Goal: Information Seeking & Learning: Learn about a topic

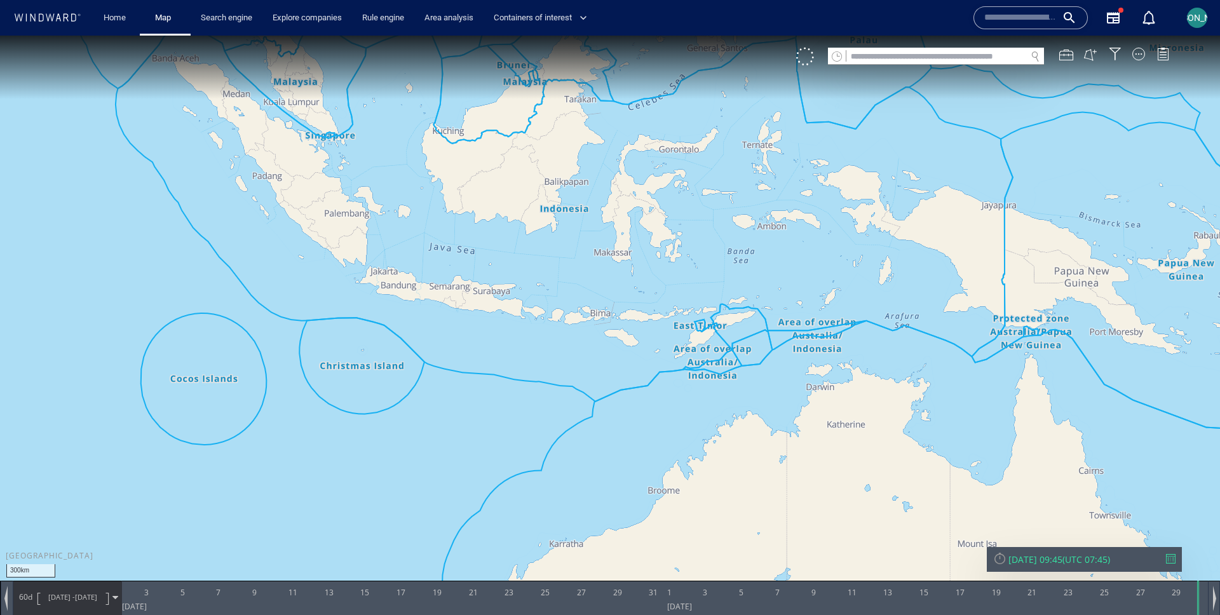
drag, startPoint x: 781, startPoint y: 374, endPoint x: 648, endPoint y: 431, distance: 145.2
click at [647, 431] on canvas "Map" at bounding box center [610, 319] width 1220 height 567
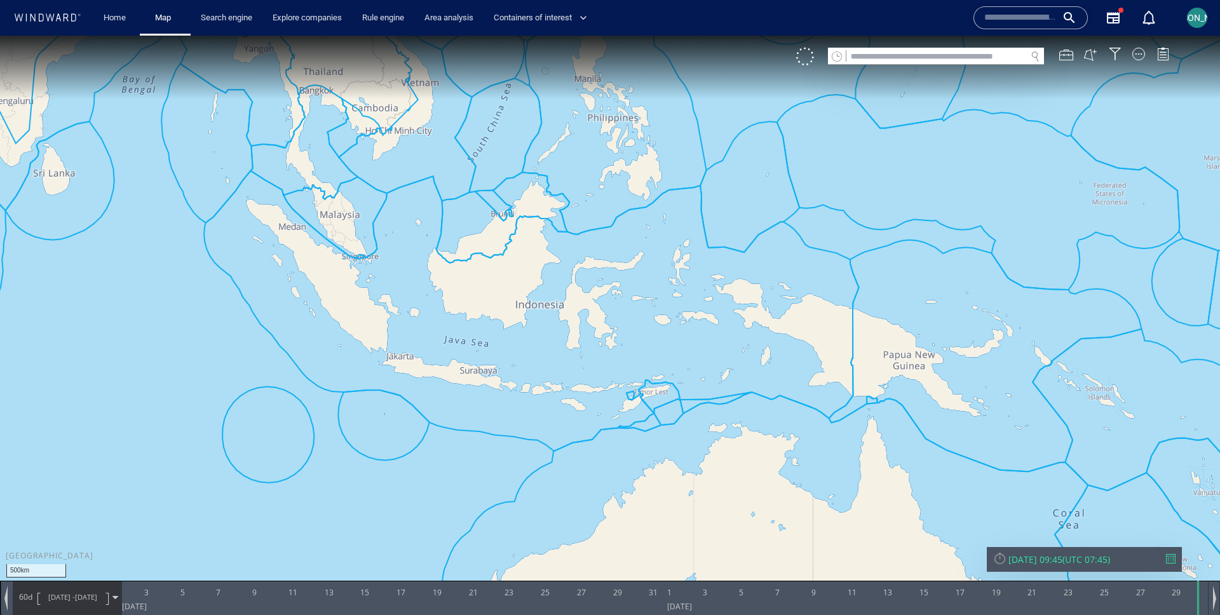
drag, startPoint x: 550, startPoint y: 407, endPoint x: 597, endPoint y: 407, distance: 46.4
click at [597, 407] on canvas "Map" at bounding box center [610, 319] width 1220 height 567
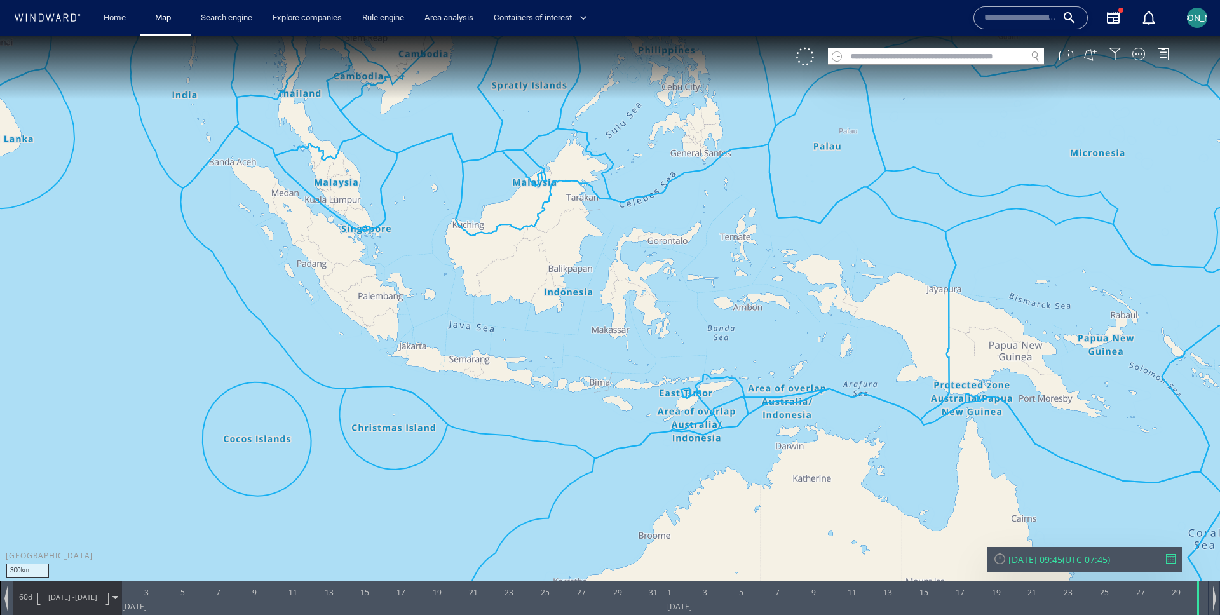
drag, startPoint x: 503, startPoint y: 444, endPoint x: 493, endPoint y: 399, distance: 46.1
click at [493, 399] on canvas "Map" at bounding box center [610, 319] width 1220 height 567
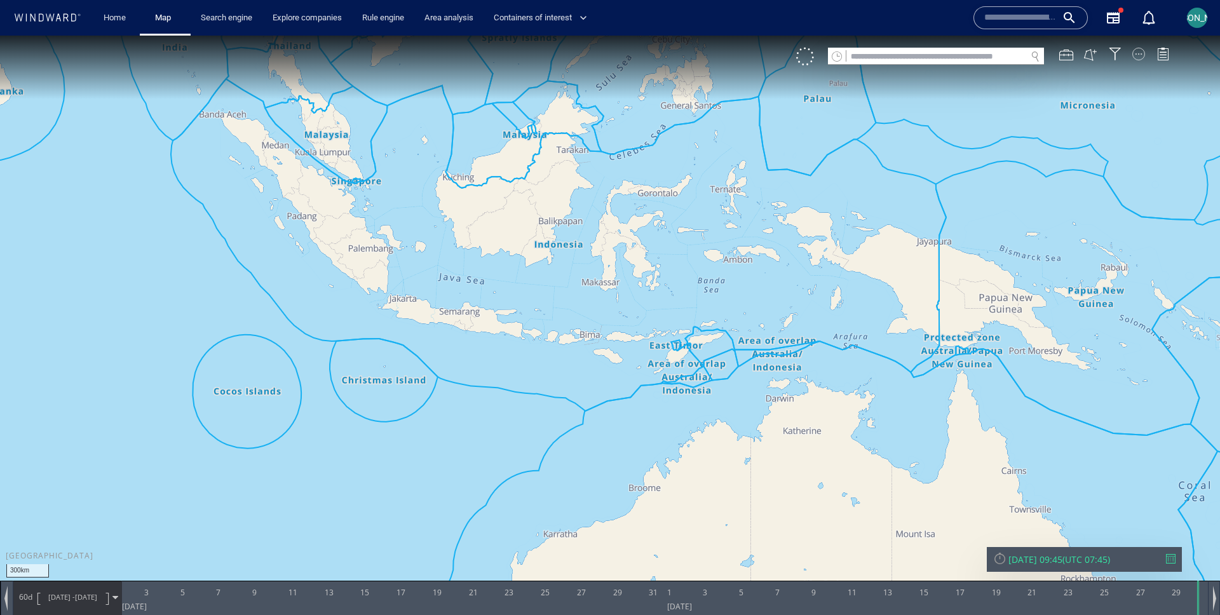
click at [1142, 51] on div at bounding box center [1139, 54] width 13 height 13
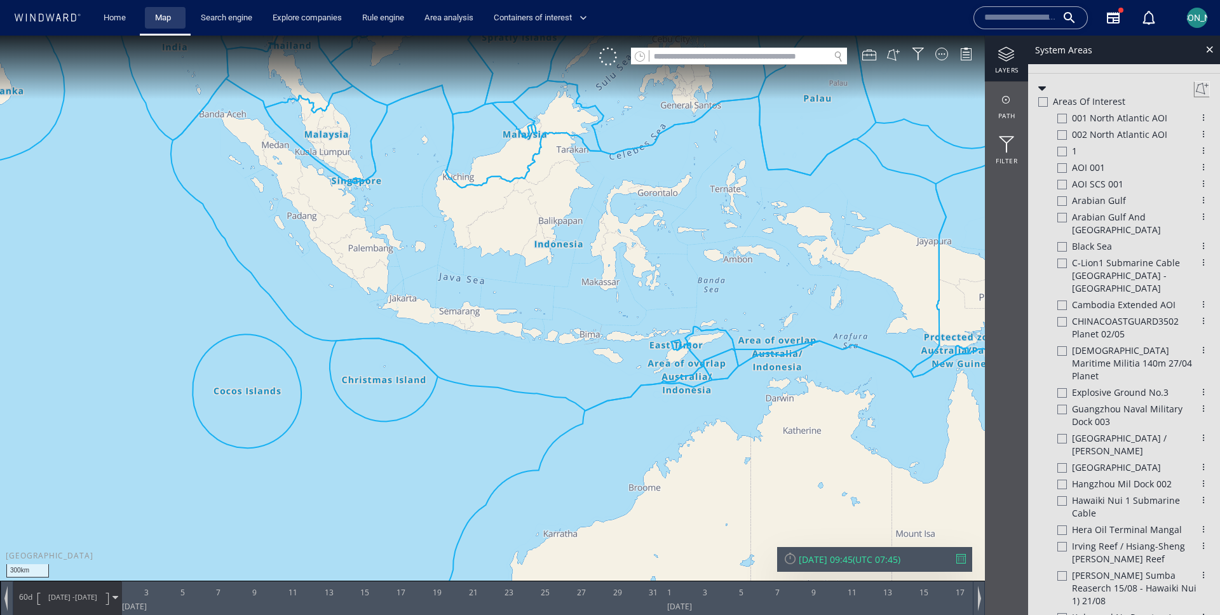
scroll to position [644, 0]
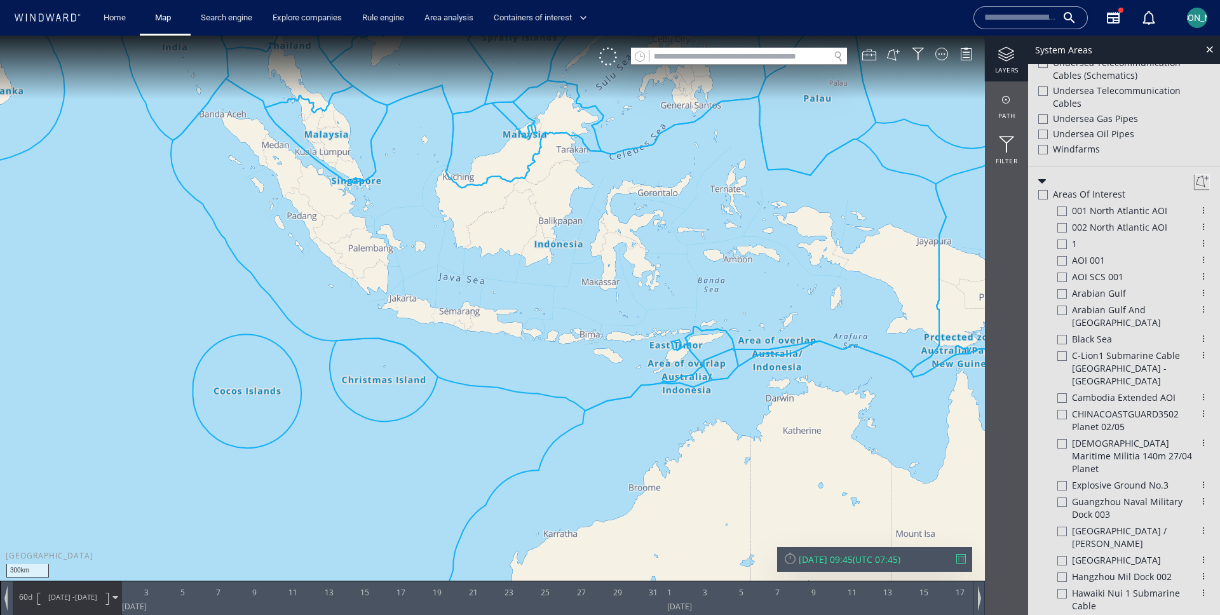
click at [1046, 196] on div at bounding box center [1044, 195] width 10 height 10
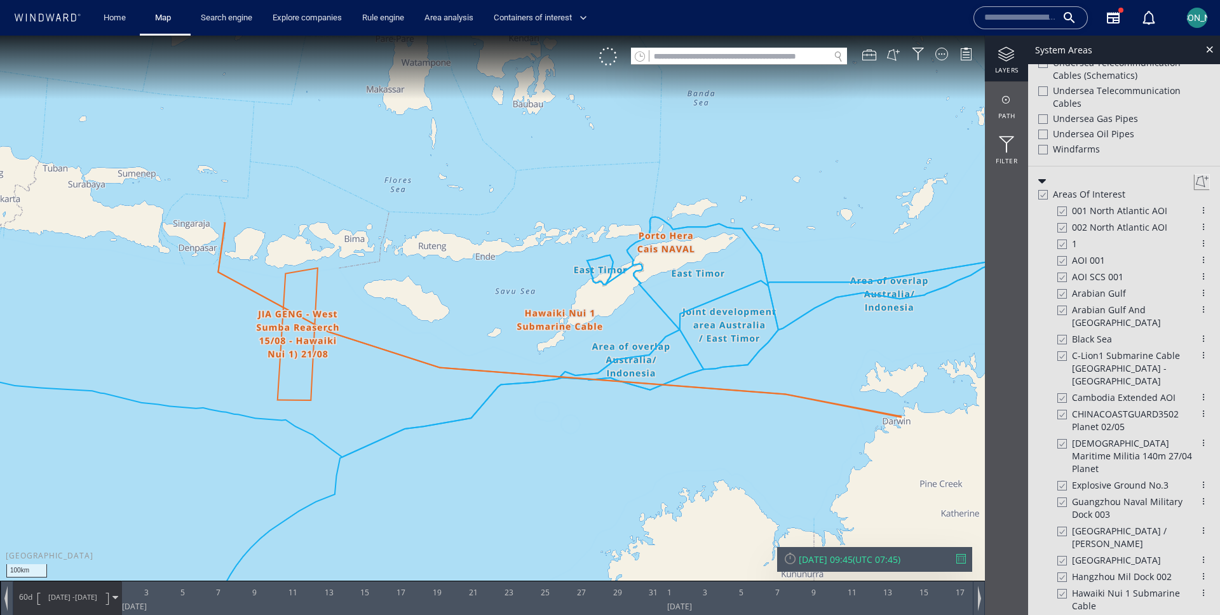
drag, startPoint x: 728, startPoint y: 410, endPoint x: 580, endPoint y: 410, distance: 148.7
click at [579, 410] on canvas "Map" at bounding box center [610, 319] width 1220 height 567
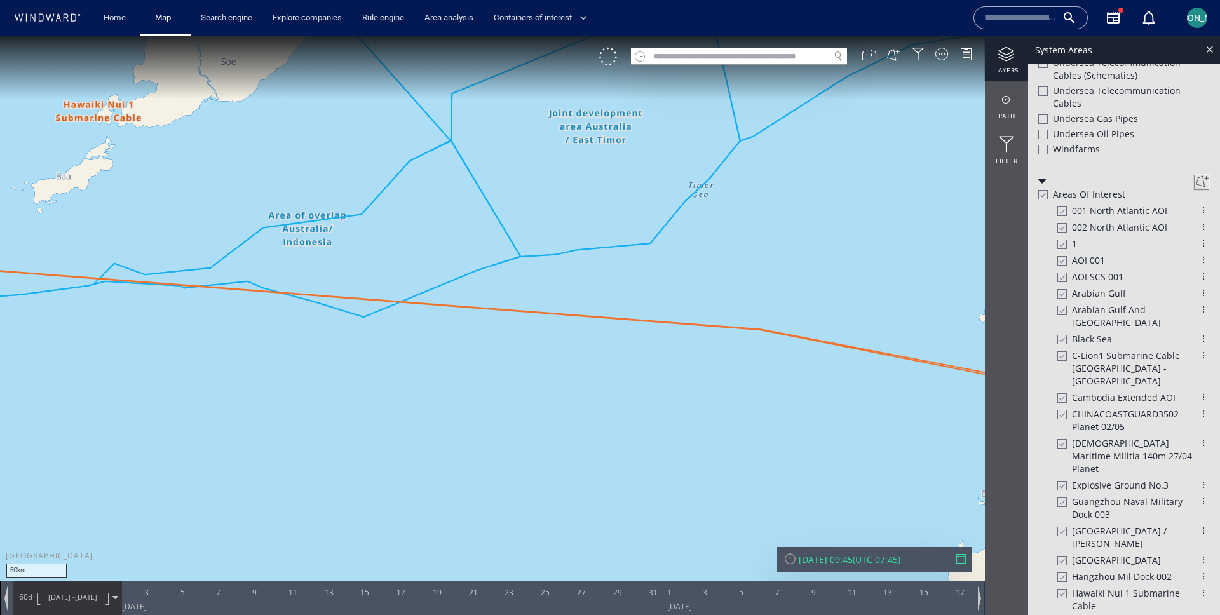
drag, startPoint x: 320, startPoint y: 260, endPoint x: 805, endPoint y: 287, distance: 485.8
click at [805, 287] on canvas "Map" at bounding box center [610, 319] width 1220 height 567
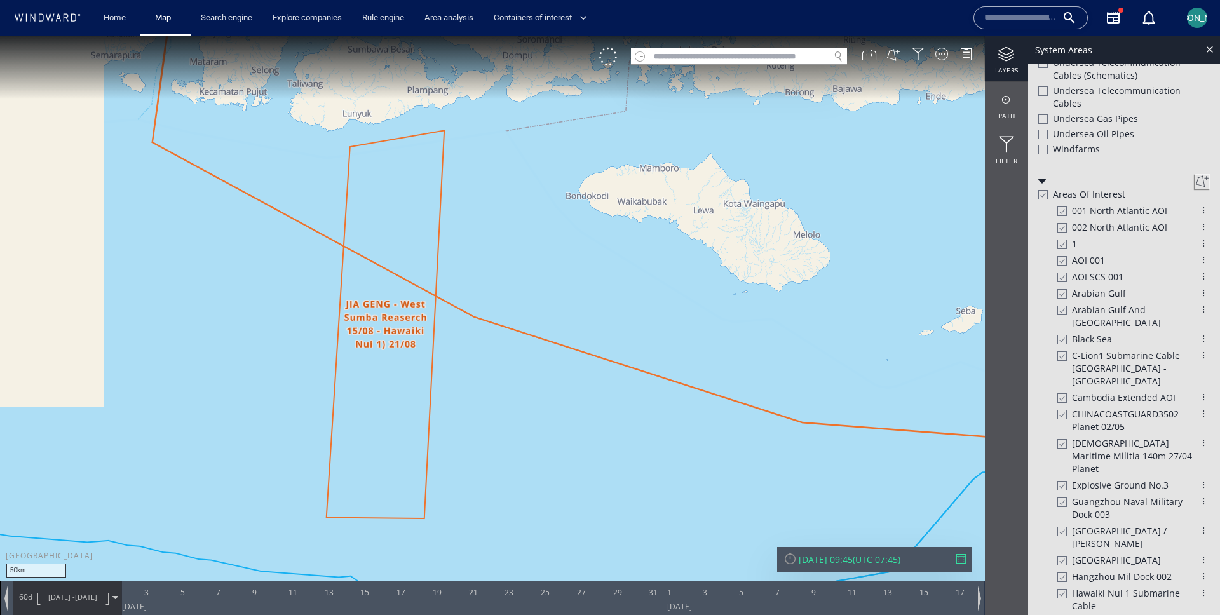
drag, startPoint x: 287, startPoint y: 259, endPoint x: 662, endPoint y: 397, distance: 399.6
click at [662, 397] on canvas "Map" at bounding box center [610, 319] width 1220 height 567
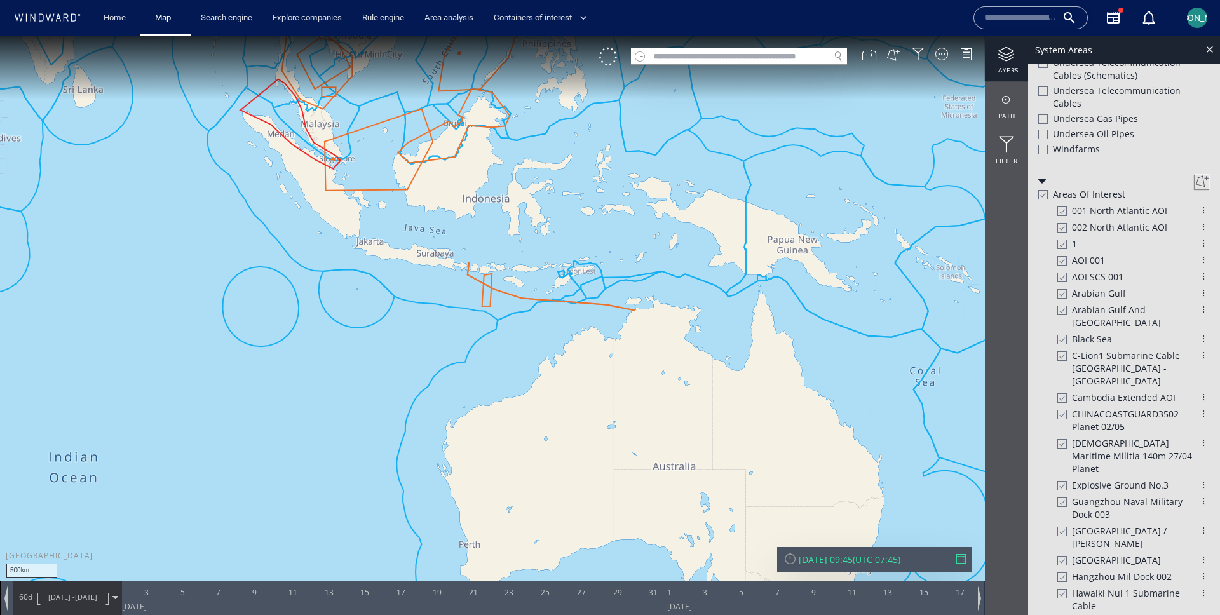
click at [1046, 195] on div at bounding box center [1043, 194] width 10 height 11
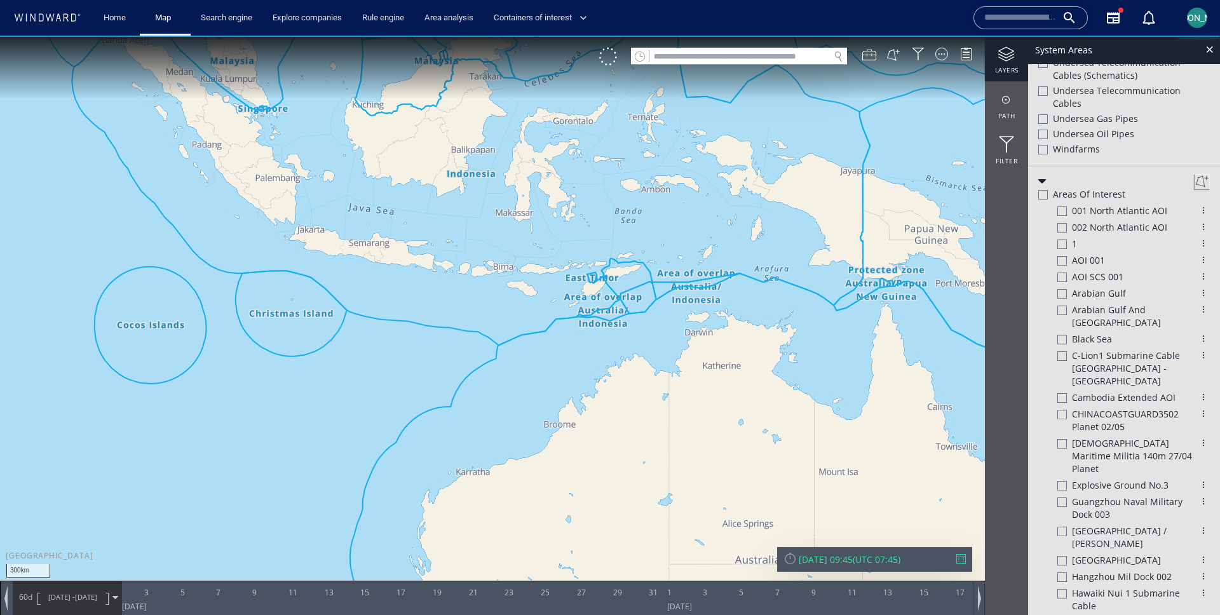
drag, startPoint x: 495, startPoint y: 267, endPoint x: 513, endPoint y: 393, distance: 127.2
click at [513, 393] on canvas "Map" at bounding box center [610, 319] width 1220 height 567
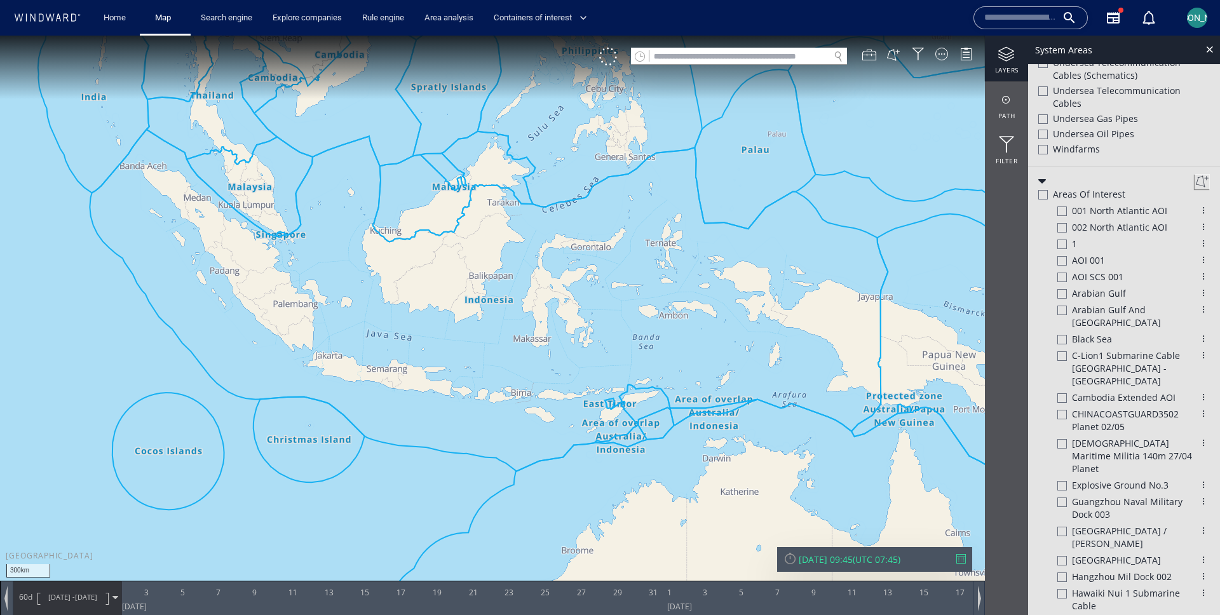
drag, startPoint x: 475, startPoint y: 321, endPoint x: 608, endPoint y: 250, distance: 151.3
click at [611, 247] on canvas "Map" at bounding box center [610, 319] width 1220 height 567
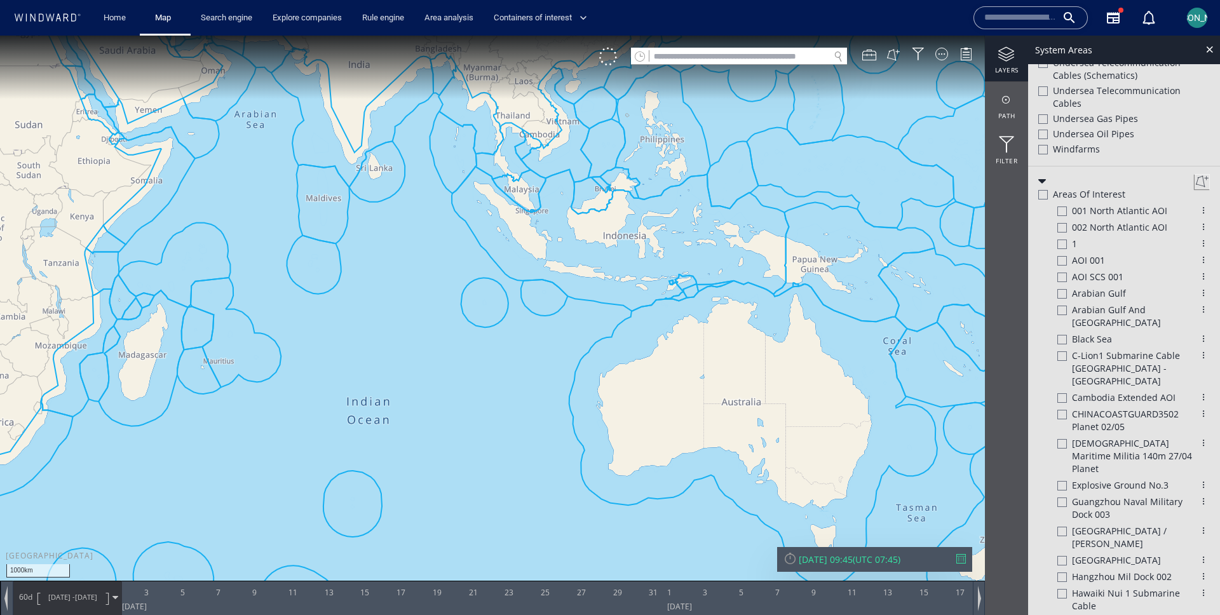
scroll to position [676, 0]
drag, startPoint x: 569, startPoint y: 277, endPoint x: 596, endPoint y: 282, distance: 27.9
click at [596, 282] on canvas "Map" at bounding box center [610, 319] width 1220 height 567
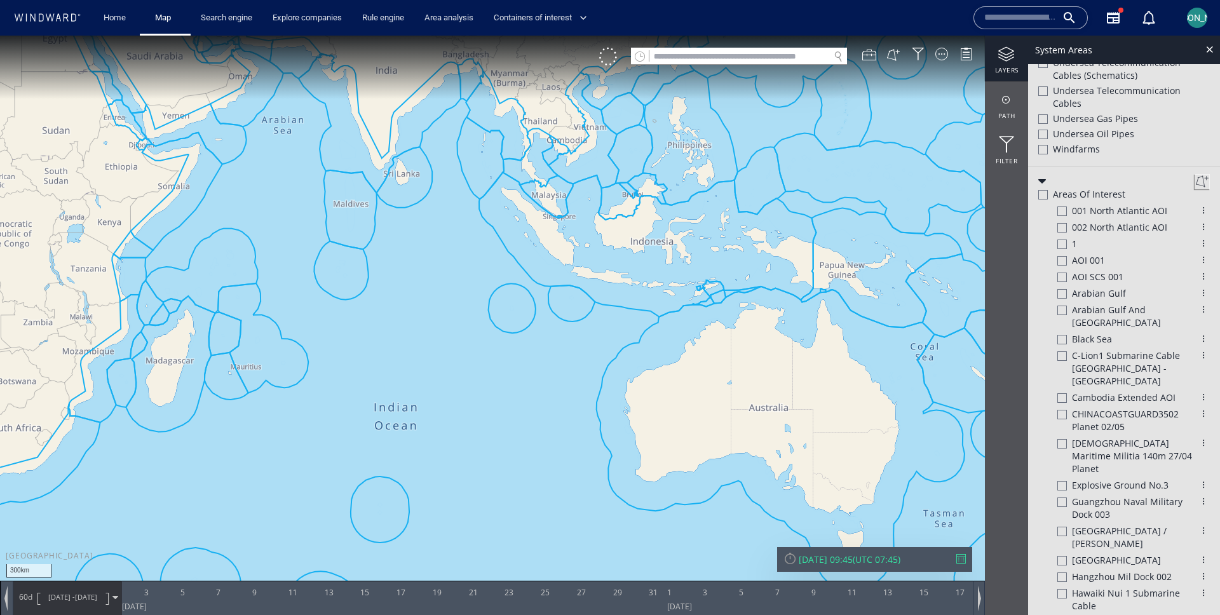
scroll to position [644, 0]
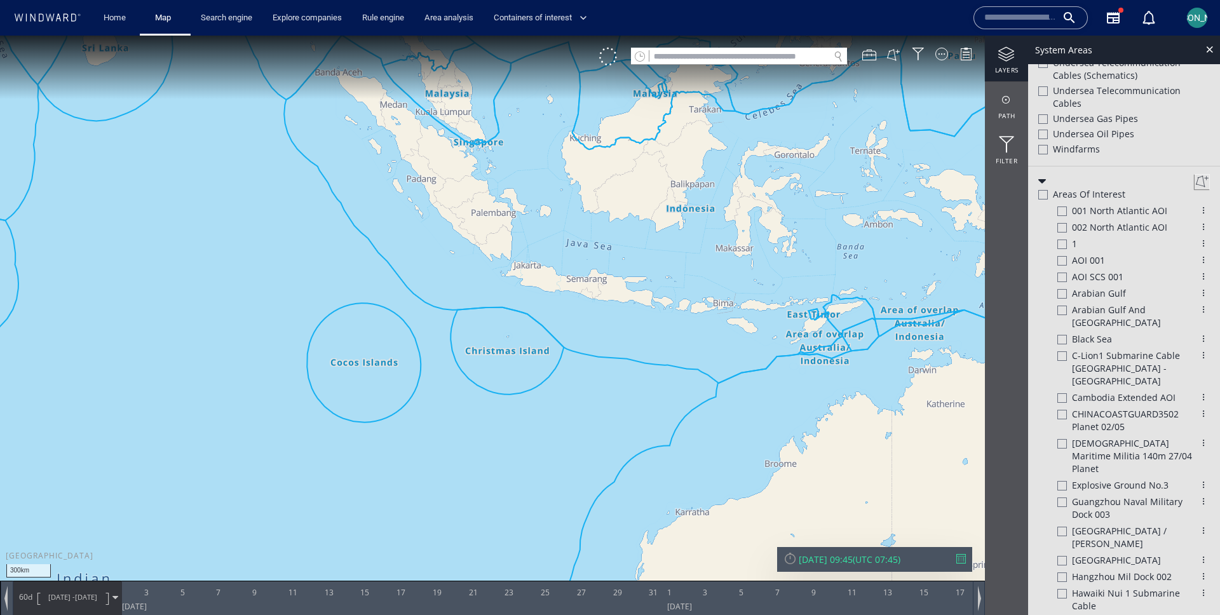
drag, startPoint x: 594, startPoint y: 307, endPoint x: 612, endPoint y: 345, distance: 42.1
click at [612, 345] on canvas "Map" at bounding box center [610, 319] width 1220 height 567
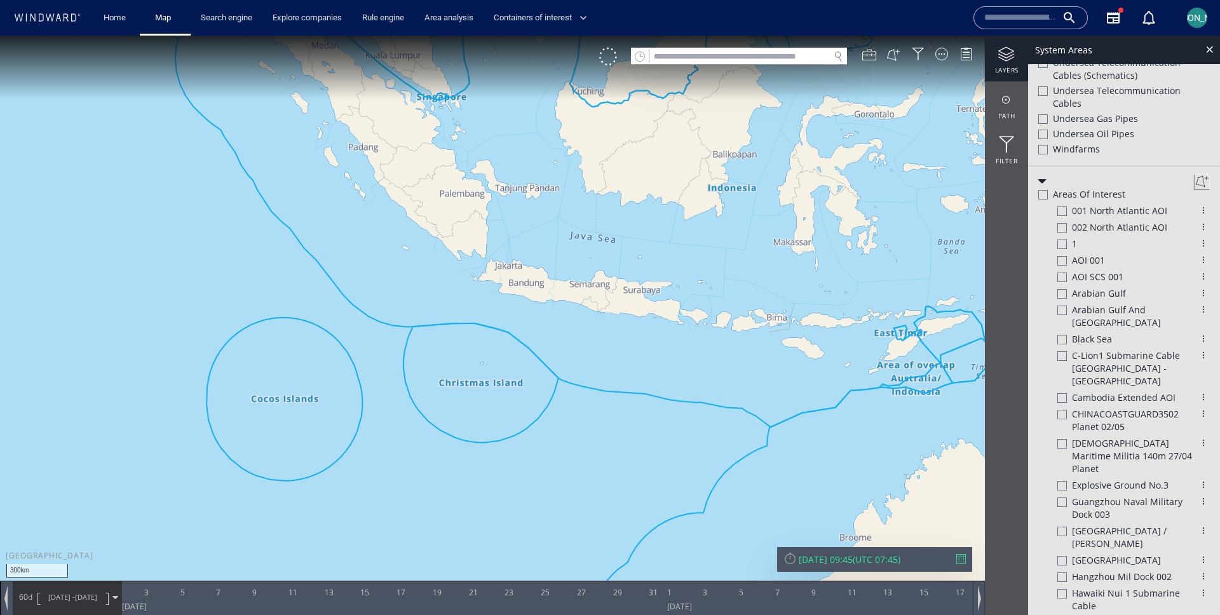
drag, startPoint x: 612, startPoint y: 345, endPoint x: 550, endPoint y: 348, distance: 61.7
click at [550, 348] on canvas "Map" at bounding box center [610, 319] width 1220 height 567
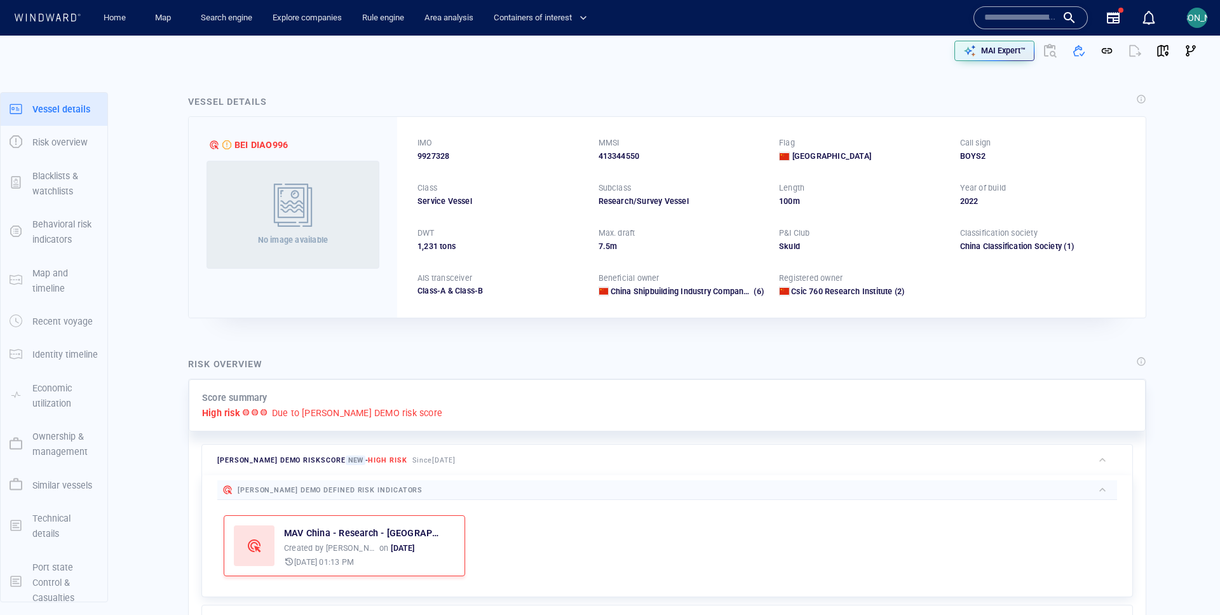
click at [434, 160] on span "9927328" at bounding box center [434, 156] width 32 height 11
copy span "9927328"
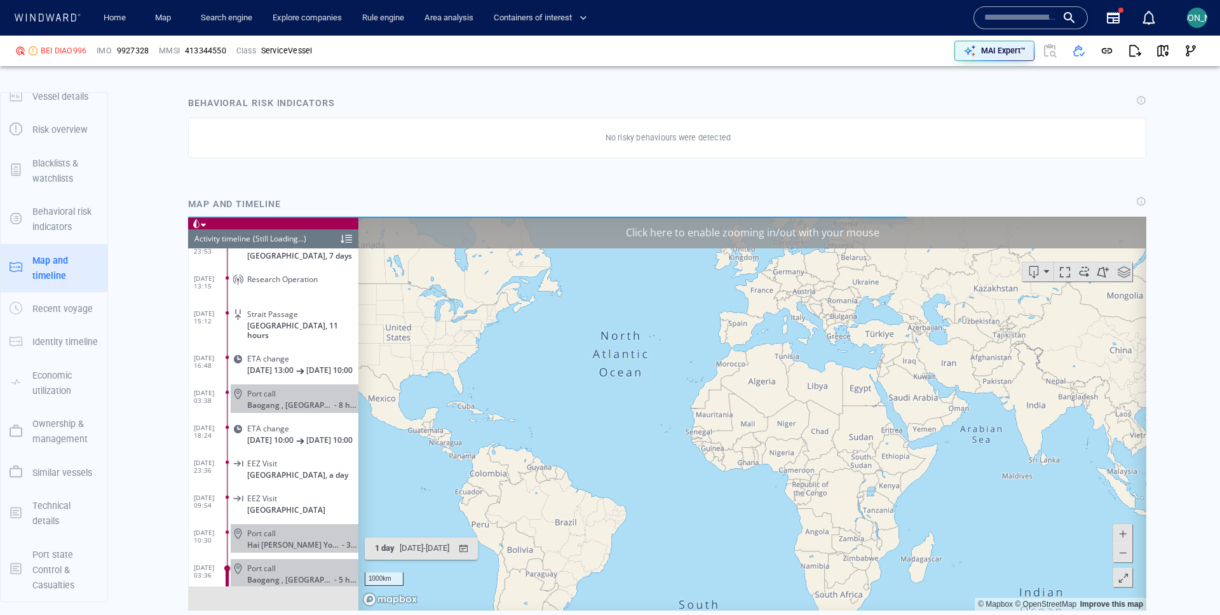
scroll to position [4452, 0]
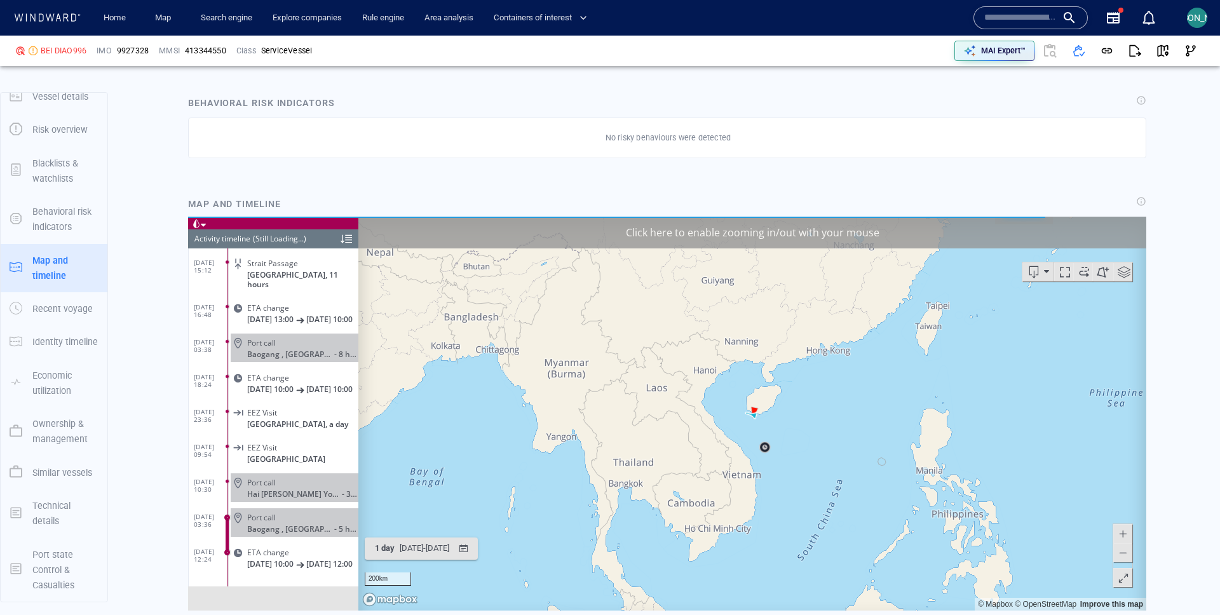
click at [789, 237] on div "Click here to enable zooming in/out with your mouse" at bounding box center [753, 232] width 788 height 32
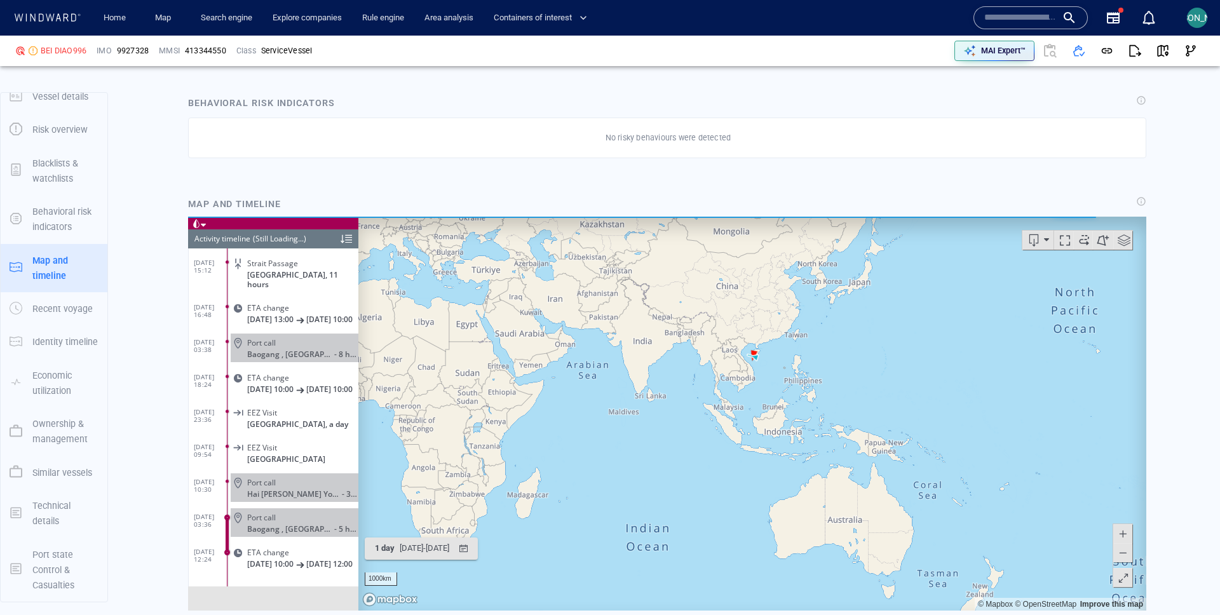
scroll to position [77207, 0]
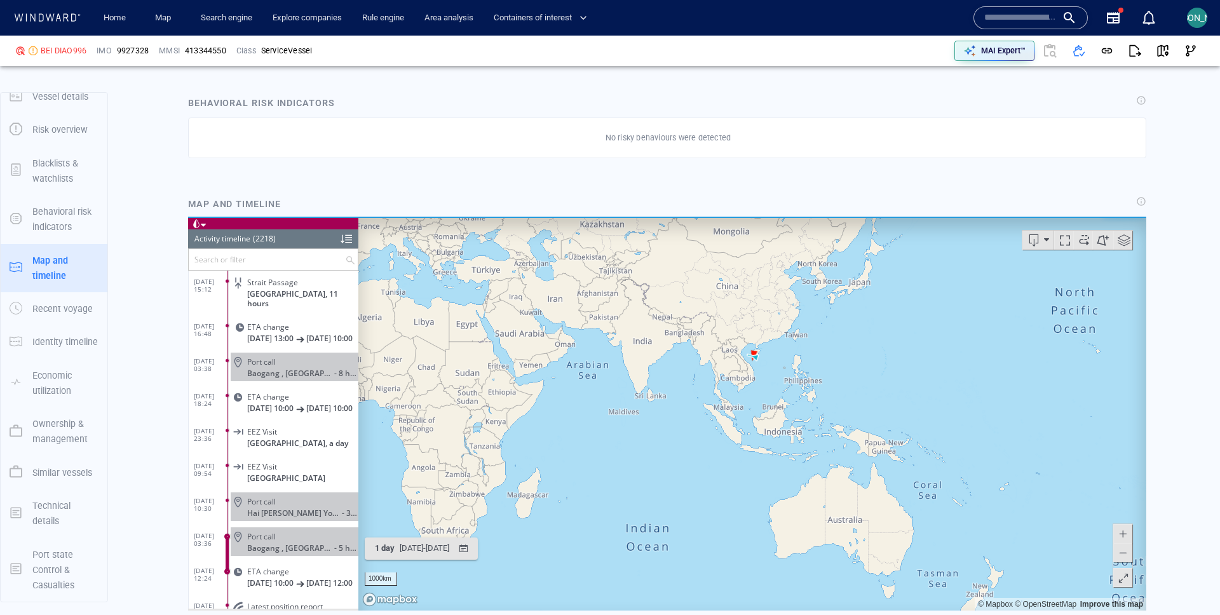
drag, startPoint x: 614, startPoint y: 448, endPoint x: 639, endPoint y: 451, distance: 24.9
click at [639, 451] on canvas "Map" at bounding box center [753, 413] width 788 height 394
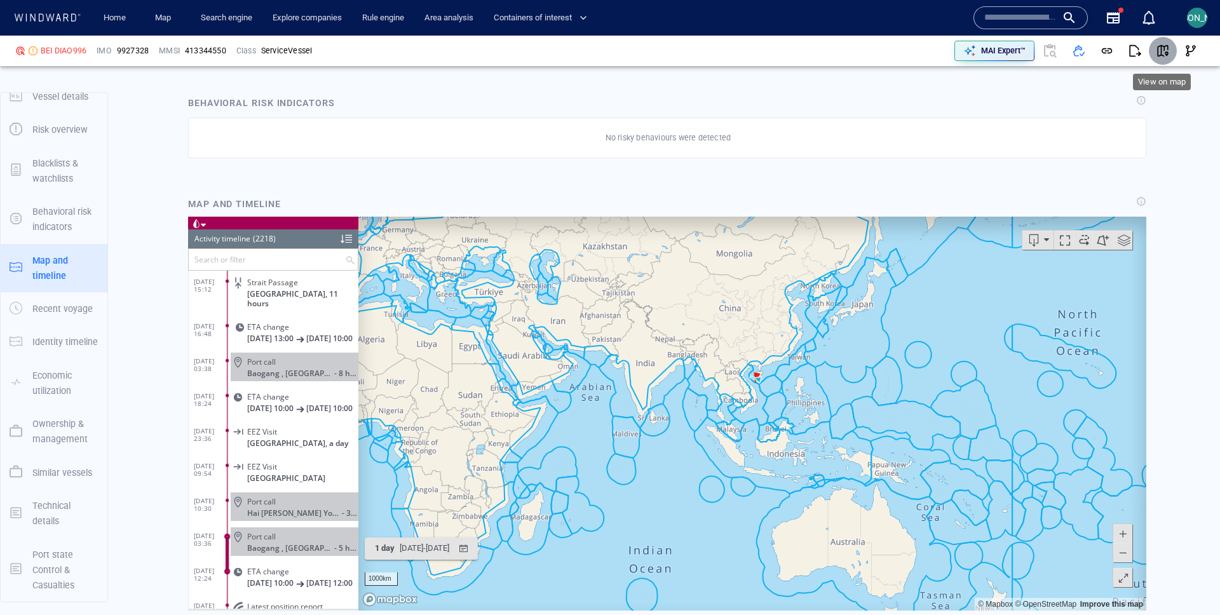
click at [1163, 47] on span "button" at bounding box center [1163, 50] width 13 height 13
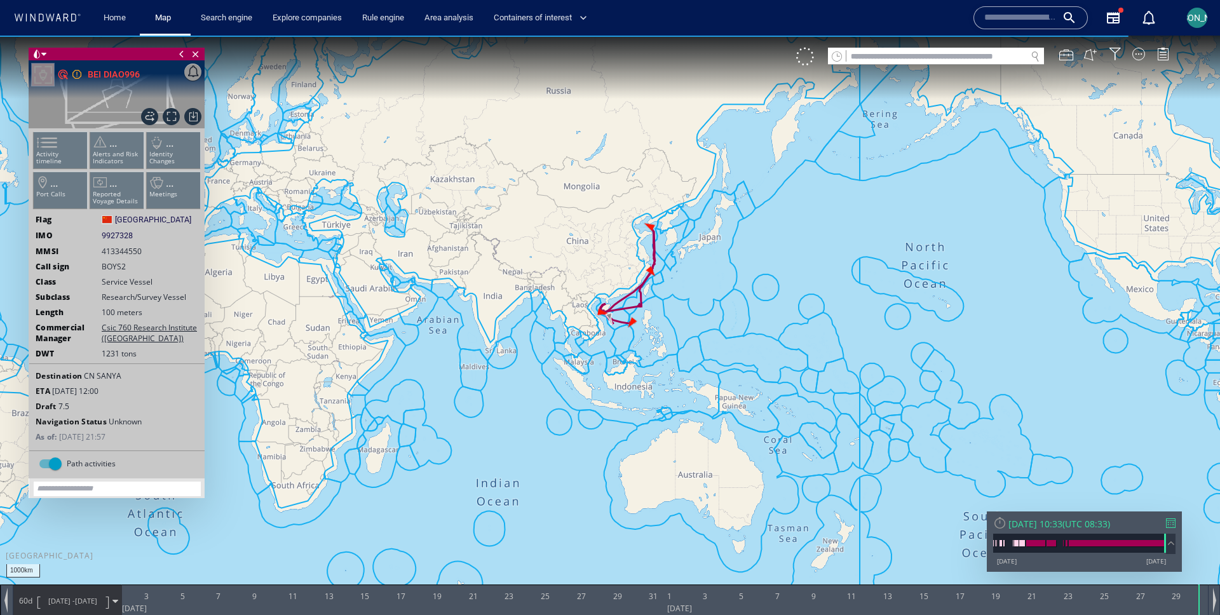
click at [1063, 524] on div "Tue 30/09/2025 10:33" at bounding box center [1036, 524] width 54 height 12
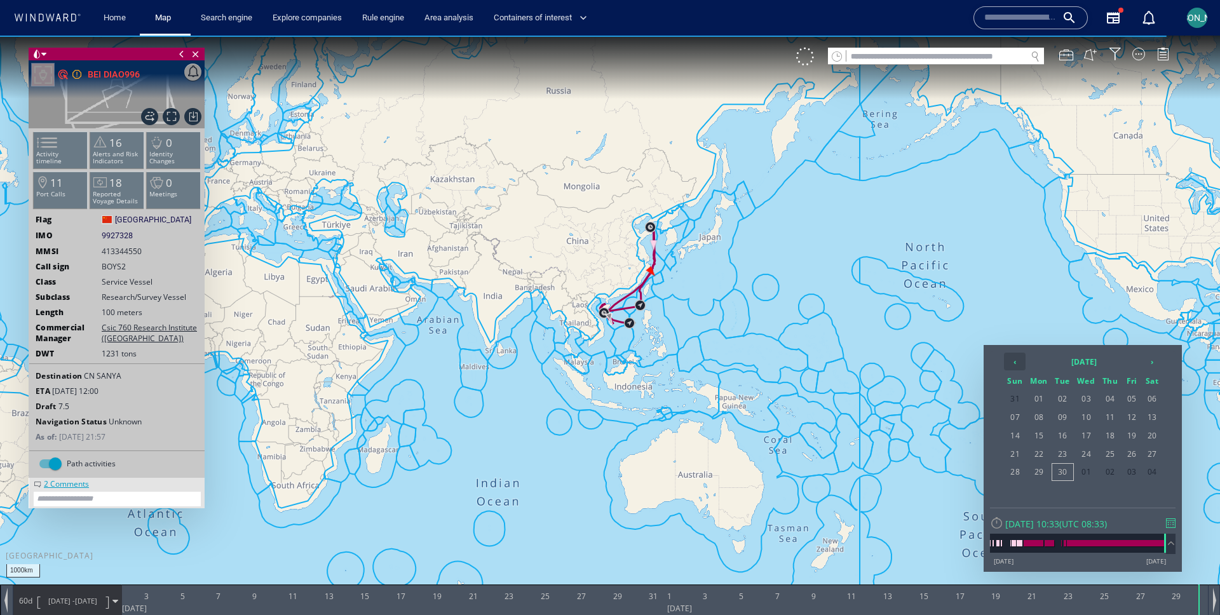
click at [1015, 360] on th "‹" at bounding box center [1015, 362] width 22 height 18
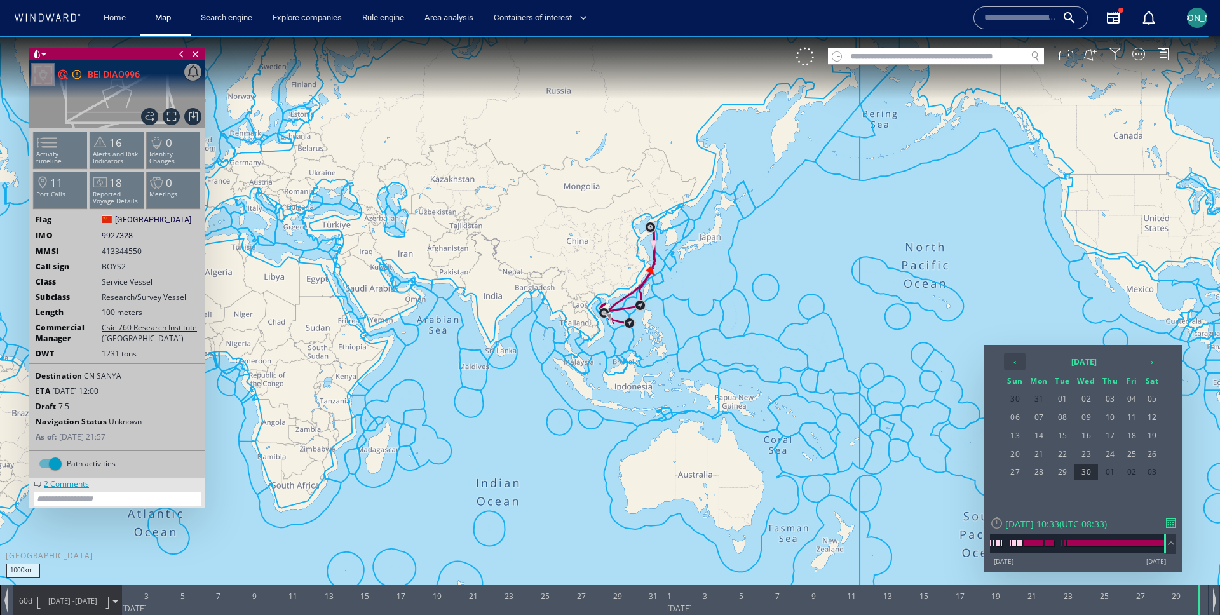
click at [1015, 360] on th "‹" at bounding box center [1015, 362] width 22 height 18
click at [1083, 400] on span "01" at bounding box center [1087, 399] width 24 height 17
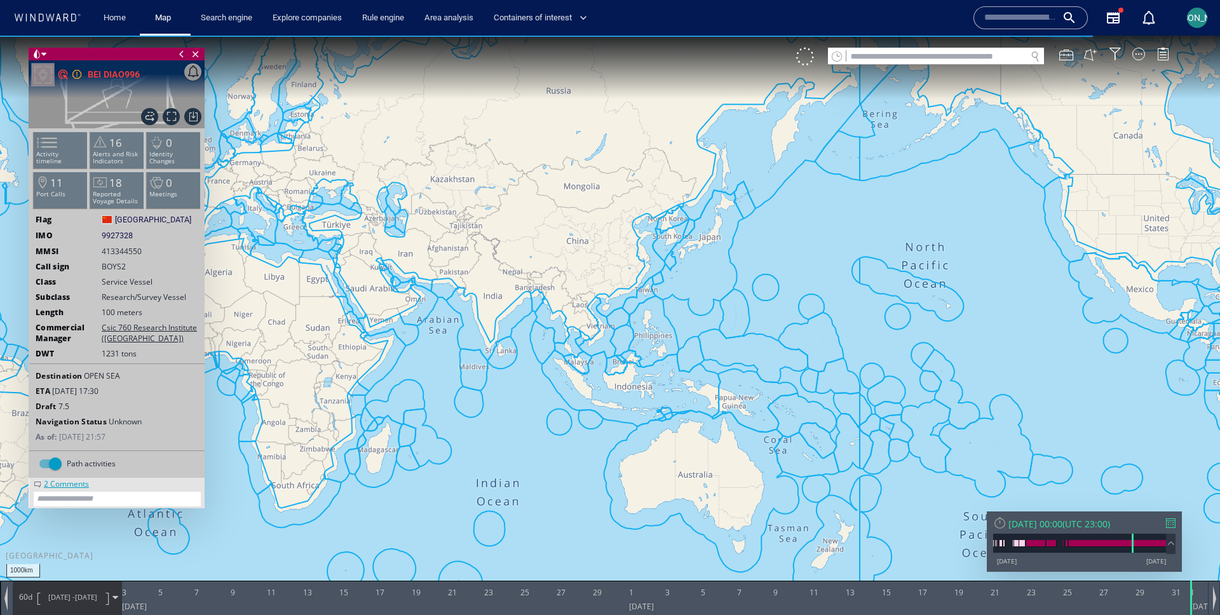
click at [517, 382] on canvas "Map" at bounding box center [610, 319] width 1220 height 567
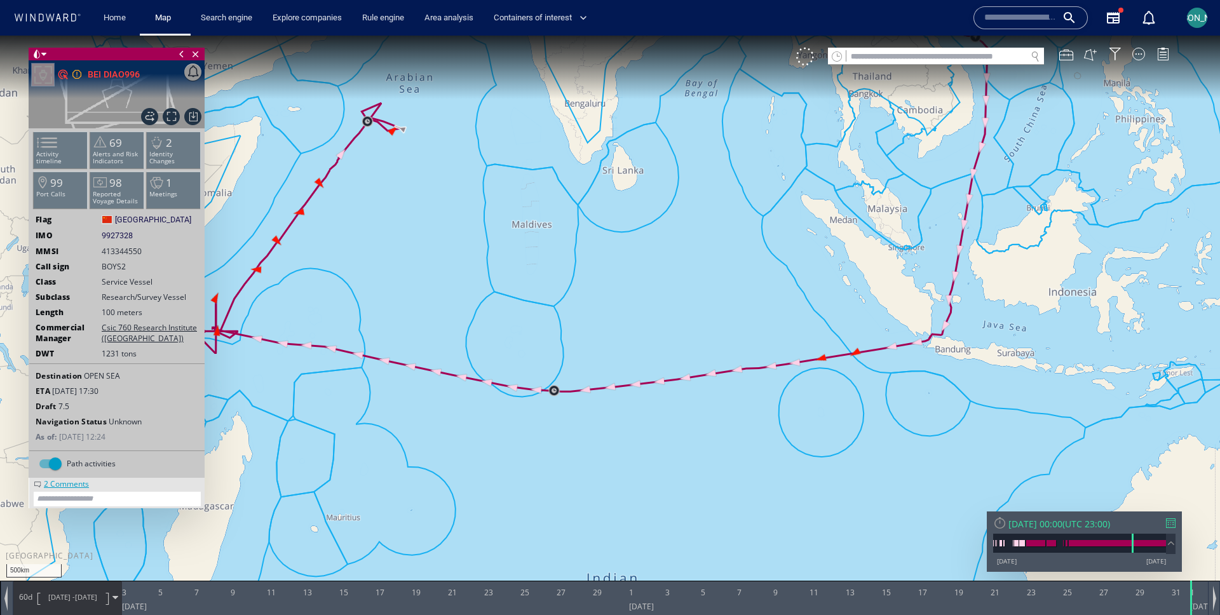
click at [75, 610] on span "02/11/24 - 01/01/25" at bounding box center [73, 598] width 64 height 32
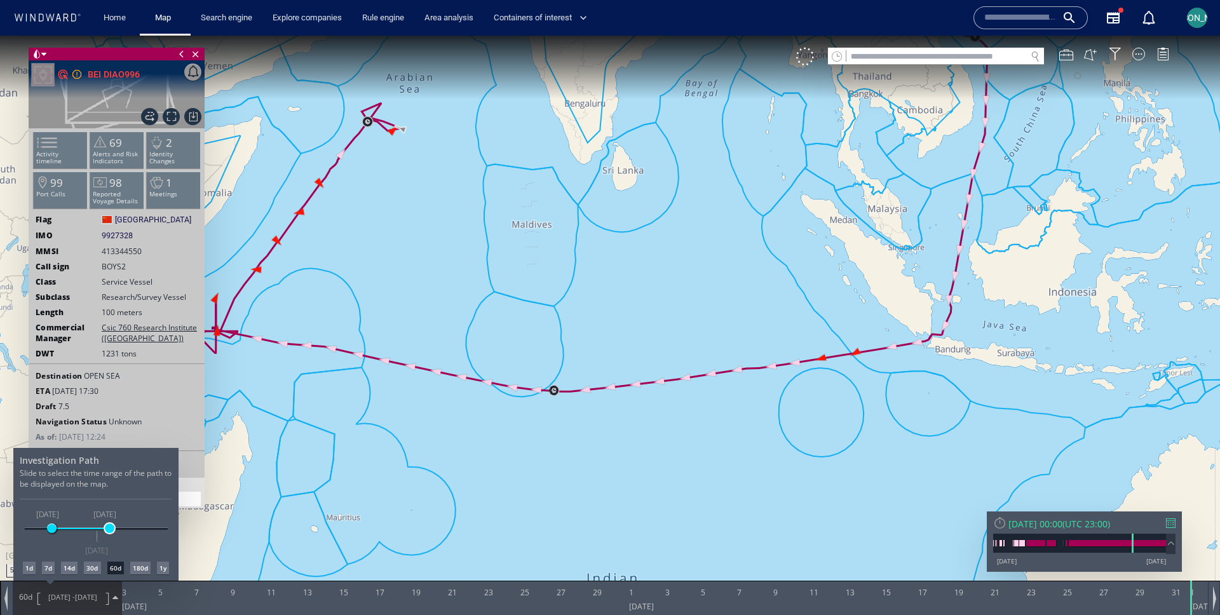
drag, startPoint x: 100, startPoint y: 526, endPoint x: 109, endPoint y: 527, distance: 8.3
click at [109, 527] on span at bounding box center [110, 529] width 10 height 10
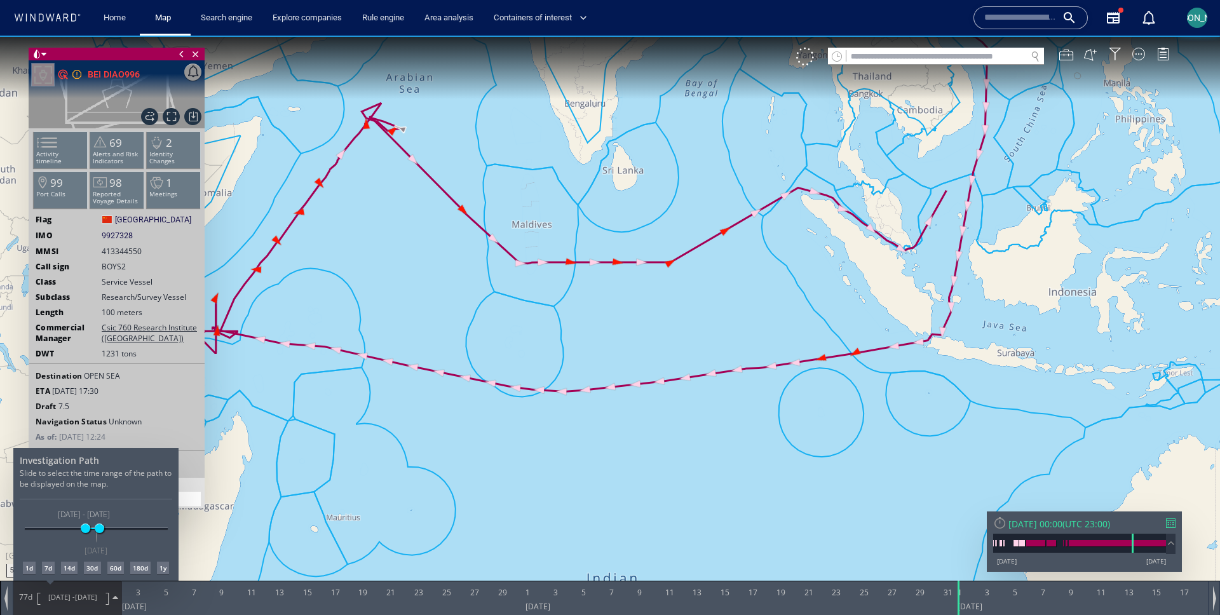
click at [681, 332] on div at bounding box center [610, 326] width 1220 height 580
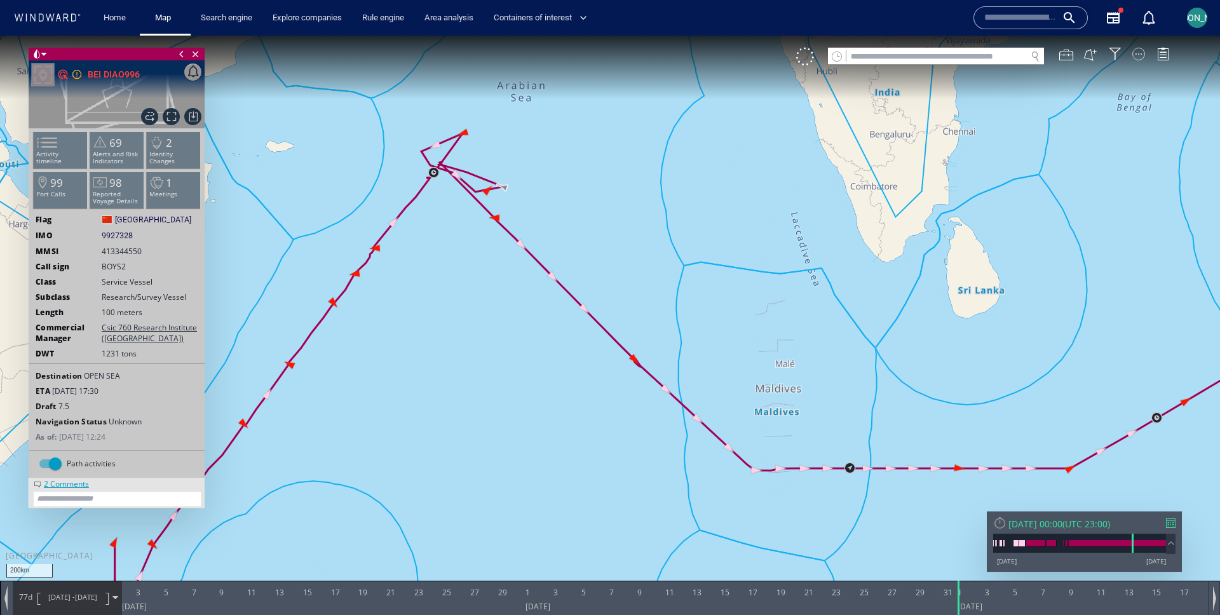
click at [1142, 50] on div at bounding box center [1139, 54] width 13 height 13
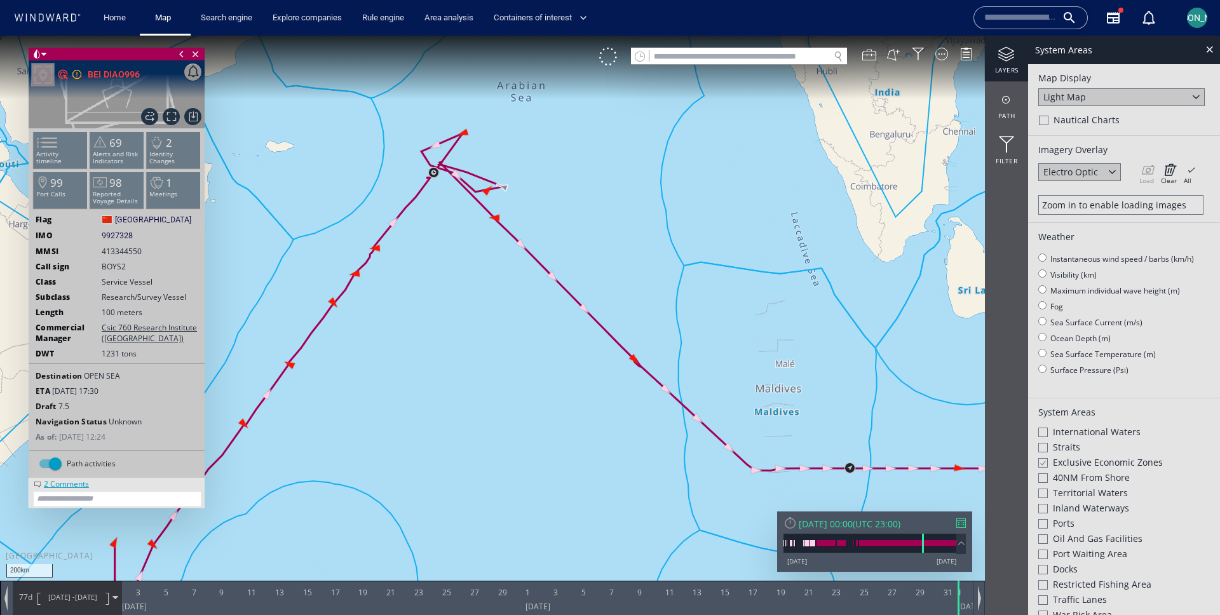
scroll to position [325, 0]
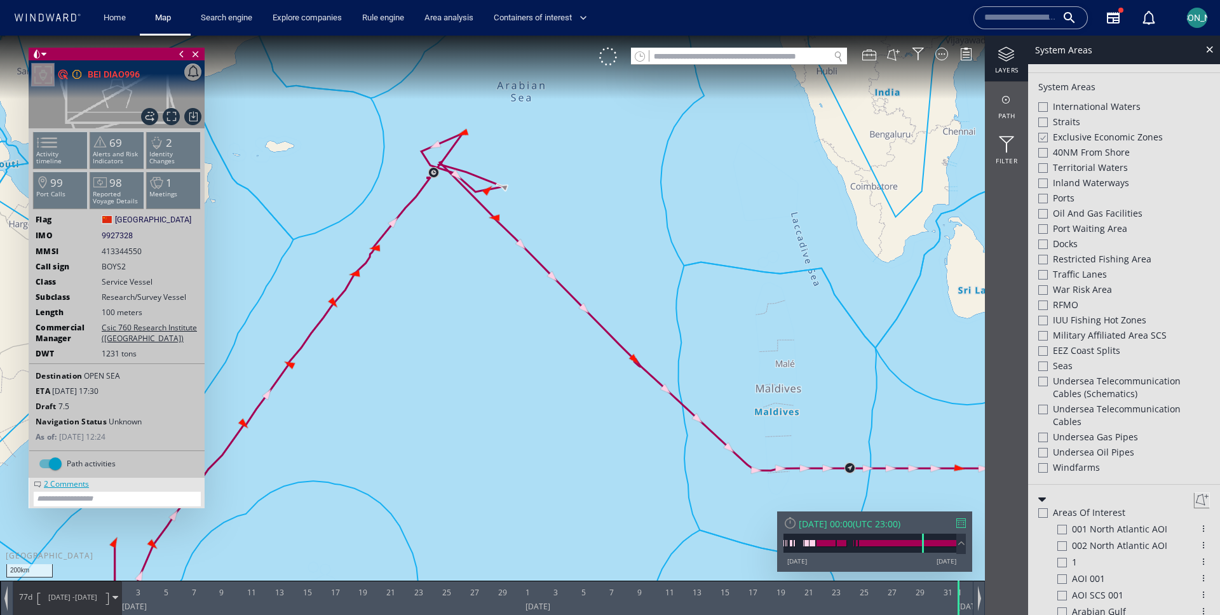
click at [1041, 411] on div at bounding box center [1044, 410] width 10 height 10
click at [580, 244] on canvas "Map" at bounding box center [610, 319] width 1220 height 567
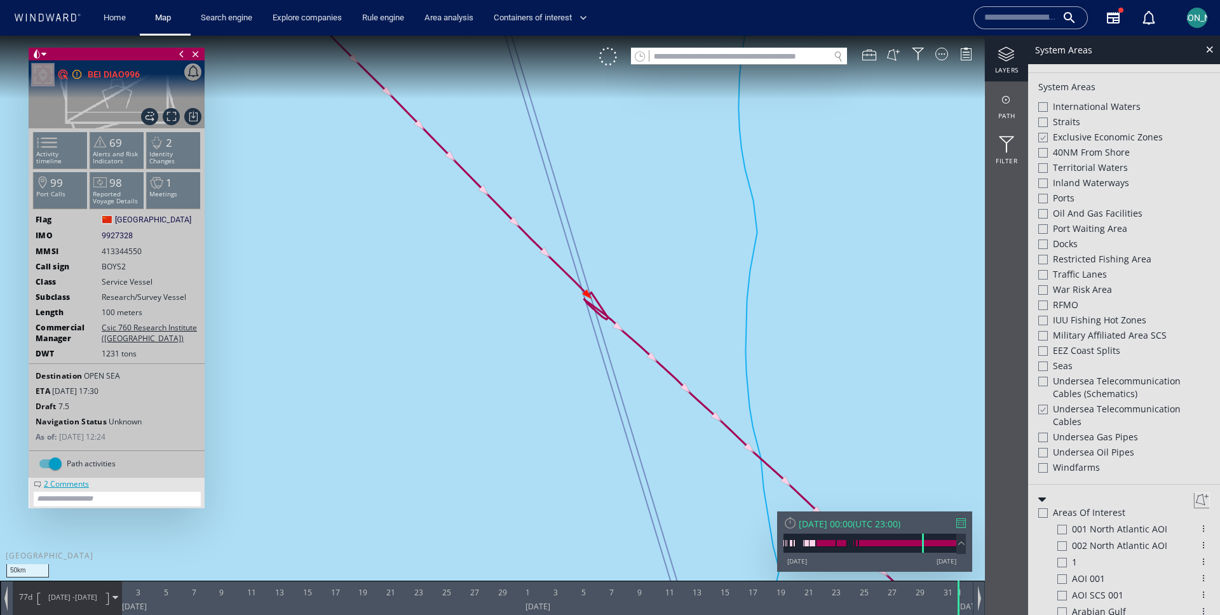
click at [585, 292] on canvas "Map" at bounding box center [610, 319] width 1220 height 567
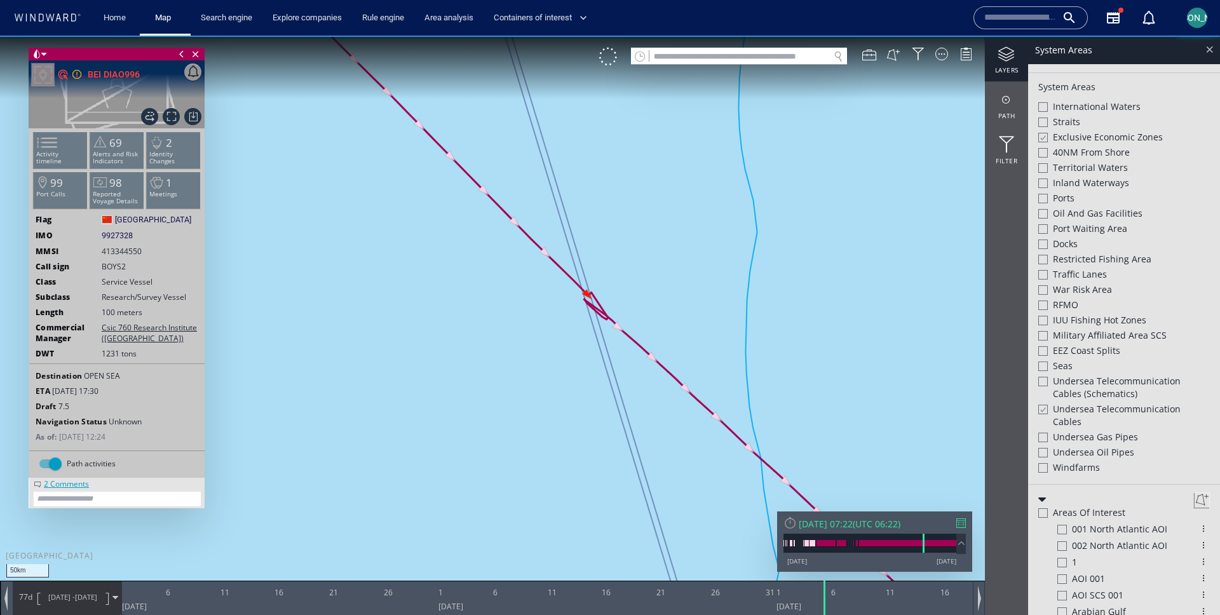
click at [1211, 51] on div at bounding box center [1210, 49] width 15 height 15
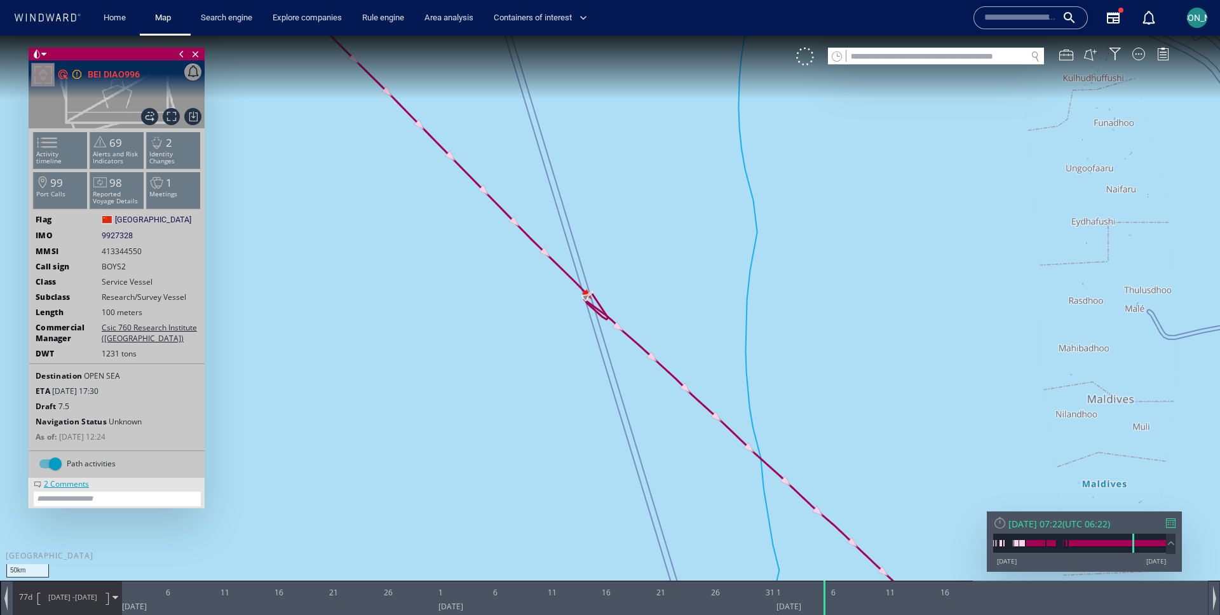
click at [64, 599] on span "02/11/24 -" at bounding box center [61, 597] width 27 height 10
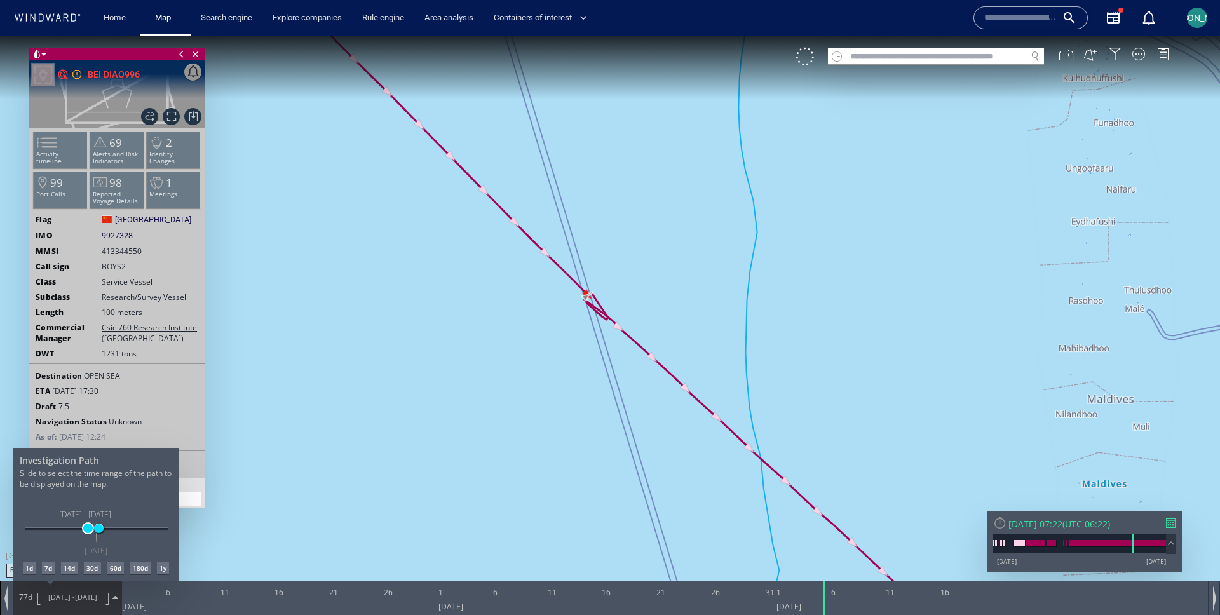
click at [88, 533] on span at bounding box center [88, 529] width 10 height 10
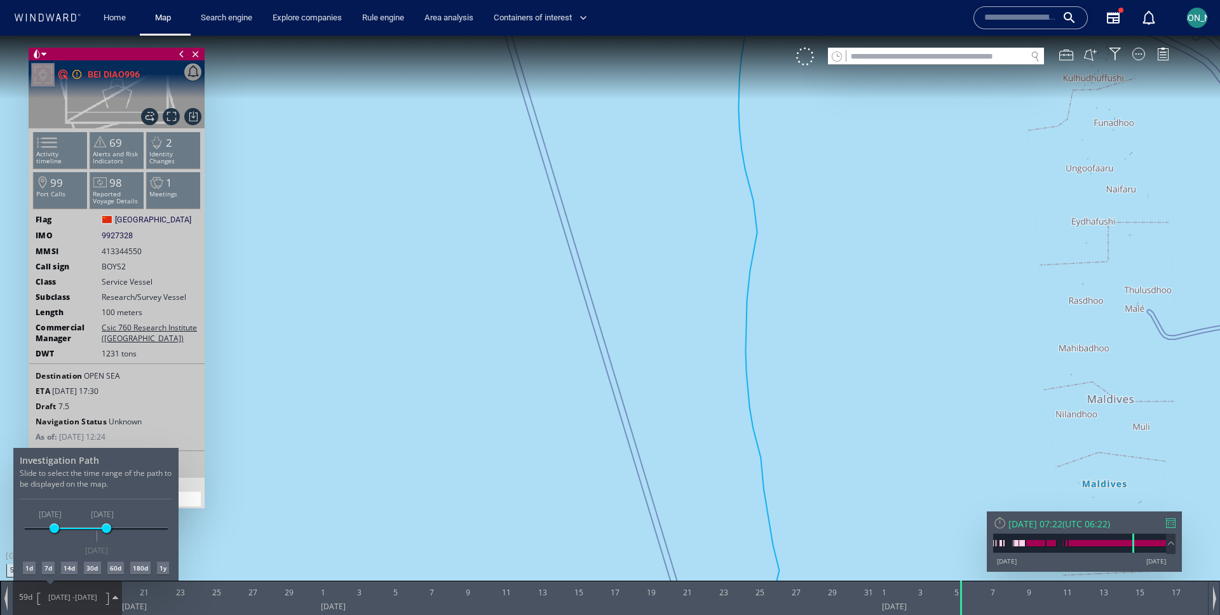
click at [54, 530] on div "07/10/24 04/04/25 09/11/24 18/01/25 20/11/24 - 18/01/25 05/01/25" at bounding box center [96, 529] width 143 height 3
drag, startPoint x: 55, startPoint y: 530, endPoint x: 63, endPoint y: 530, distance: 7.6
click at [63, 530] on div "06/01/24 04/01/26 08/07/24 18/01/25 08/07/24 - 18/01/25 05/01/25" at bounding box center [96, 529] width 143 height 3
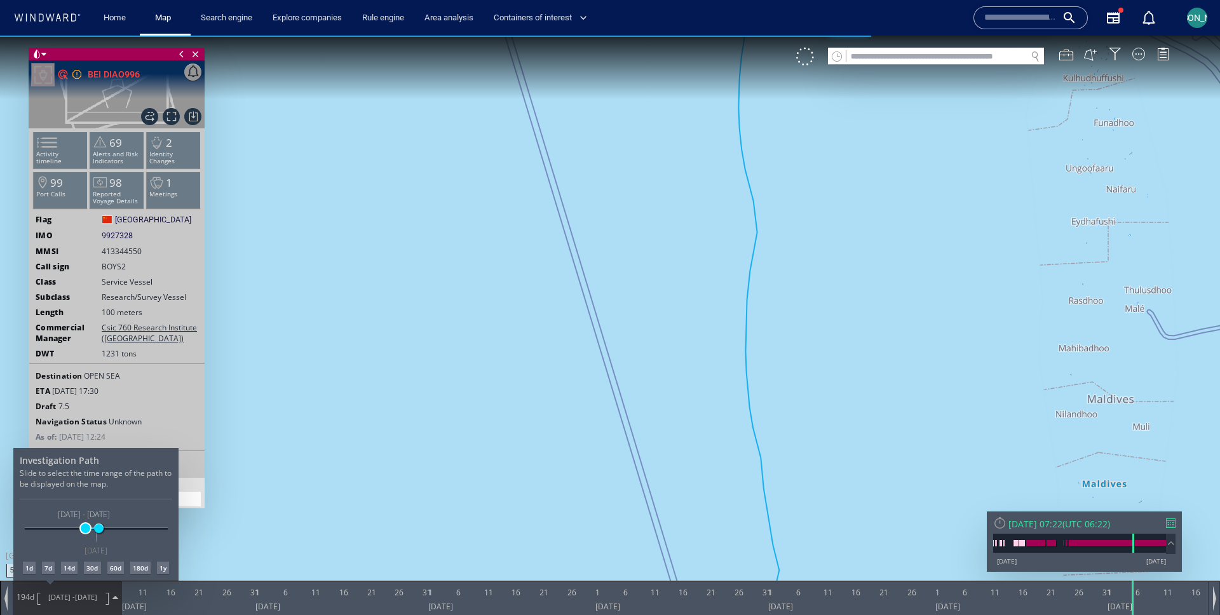
drag, startPoint x: 63, startPoint y: 530, endPoint x: 90, endPoint y: 530, distance: 27.3
click at [90, 530] on span at bounding box center [86, 529] width 10 height 10
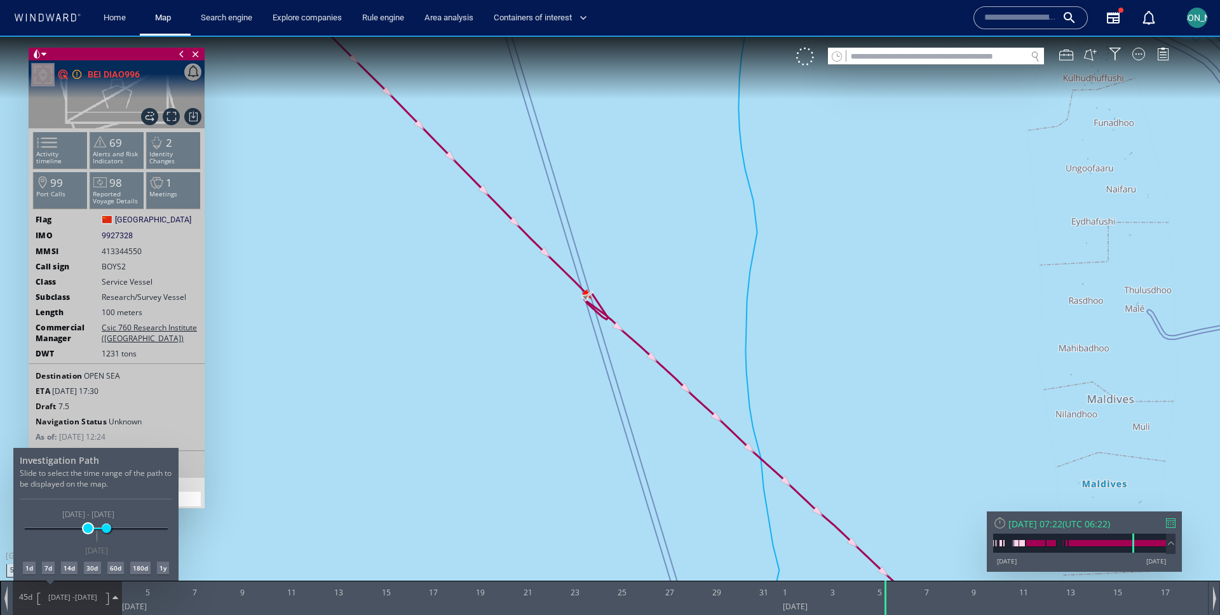
drag, startPoint x: 70, startPoint y: 529, endPoint x: 90, endPoint y: 529, distance: 19.7
click at [90, 529] on span at bounding box center [88, 529] width 10 height 10
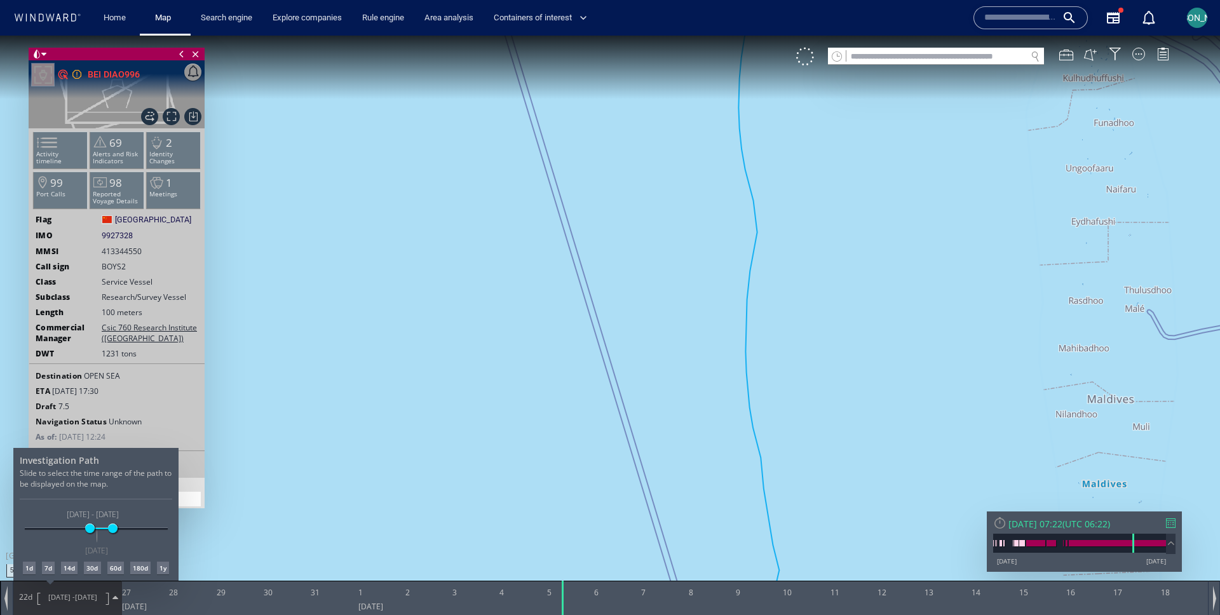
click at [113, 528] on div "07/10/24 04/04/25 27/12/24 27/01/25 27/12/24 - 27/01/25 05/01/25" at bounding box center [96, 529] width 143 height 3
drag, startPoint x: 113, startPoint y: 526, endPoint x: 104, endPoint y: 526, distance: 8.3
click at [104, 526] on span at bounding box center [105, 529] width 10 height 10
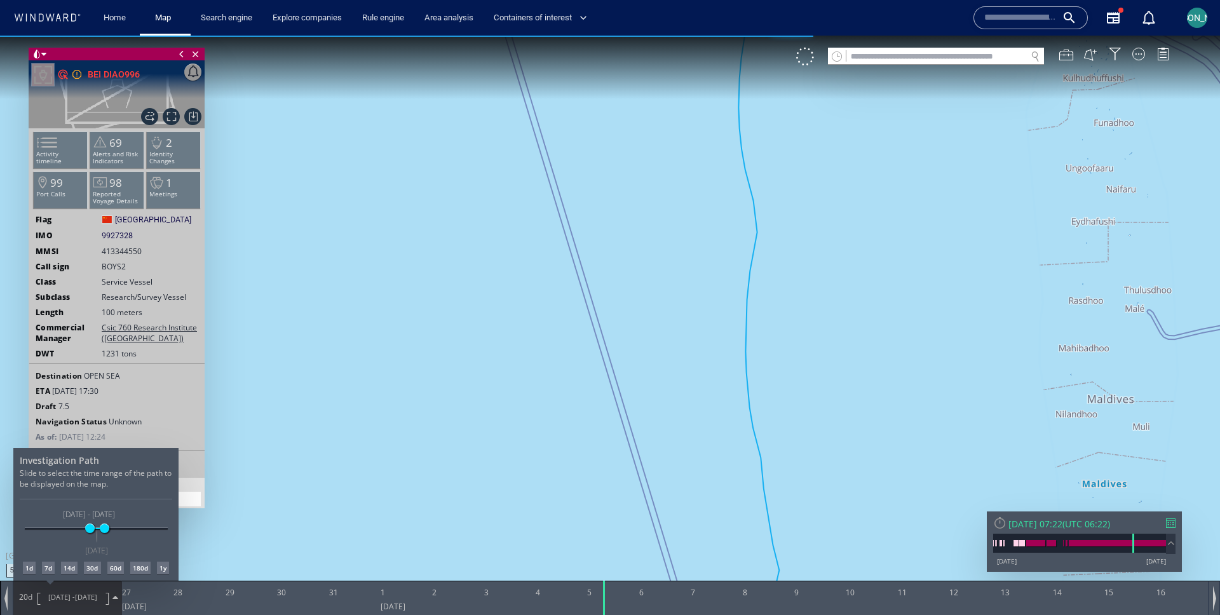
click at [363, 402] on div at bounding box center [610, 326] width 1220 height 580
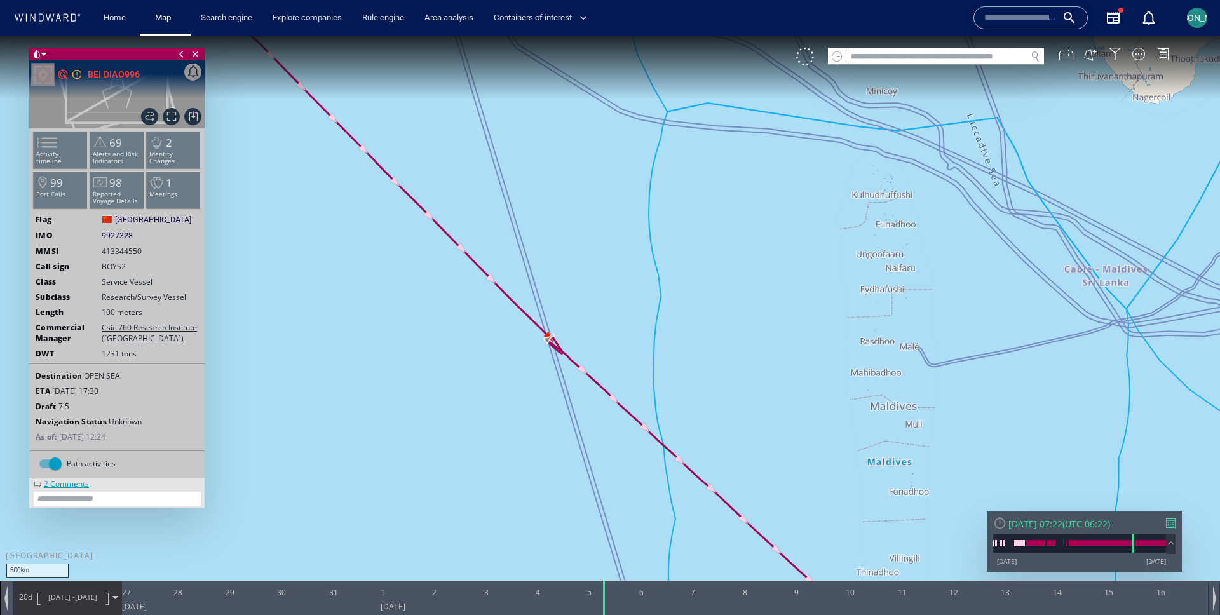
drag, startPoint x: 462, startPoint y: 448, endPoint x: 462, endPoint y: 431, distance: 17.2
click at [462, 431] on canvas "Map" at bounding box center [610, 319] width 1220 height 567
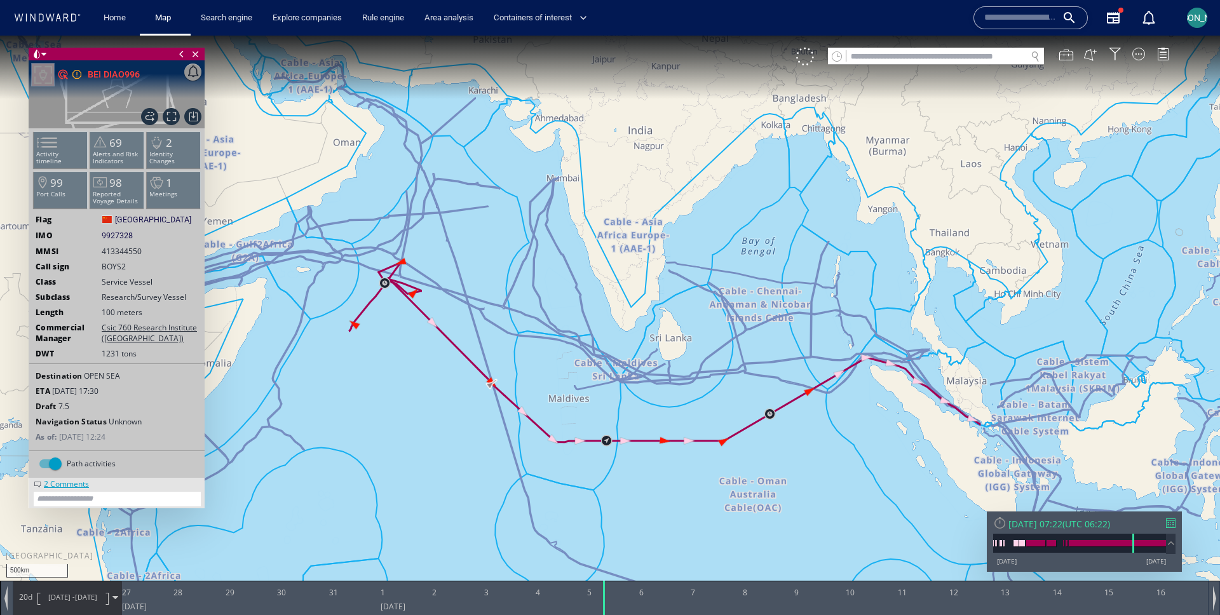
drag, startPoint x: 462, startPoint y: 431, endPoint x: 416, endPoint y: 355, distance: 88.4
click at [416, 355] on canvas "Map" at bounding box center [610, 319] width 1220 height 567
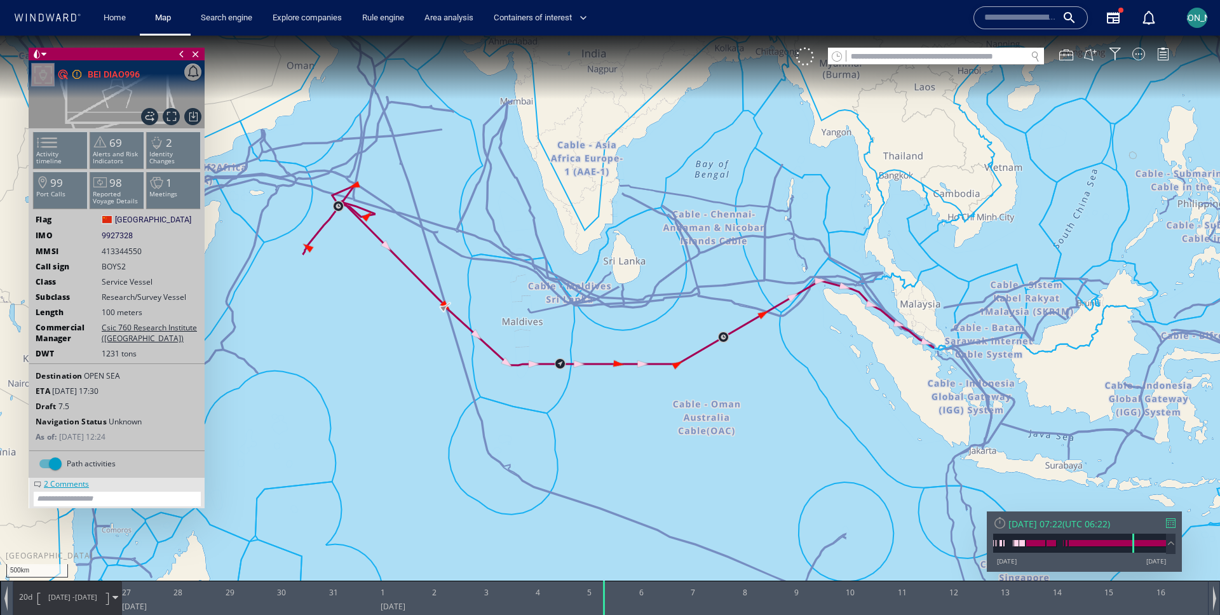
drag, startPoint x: 416, startPoint y: 355, endPoint x: 416, endPoint y: 334, distance: 21.6
click at [416, 334] on canvas "Map" at bounding box center [610, 319] width 1220 height 567
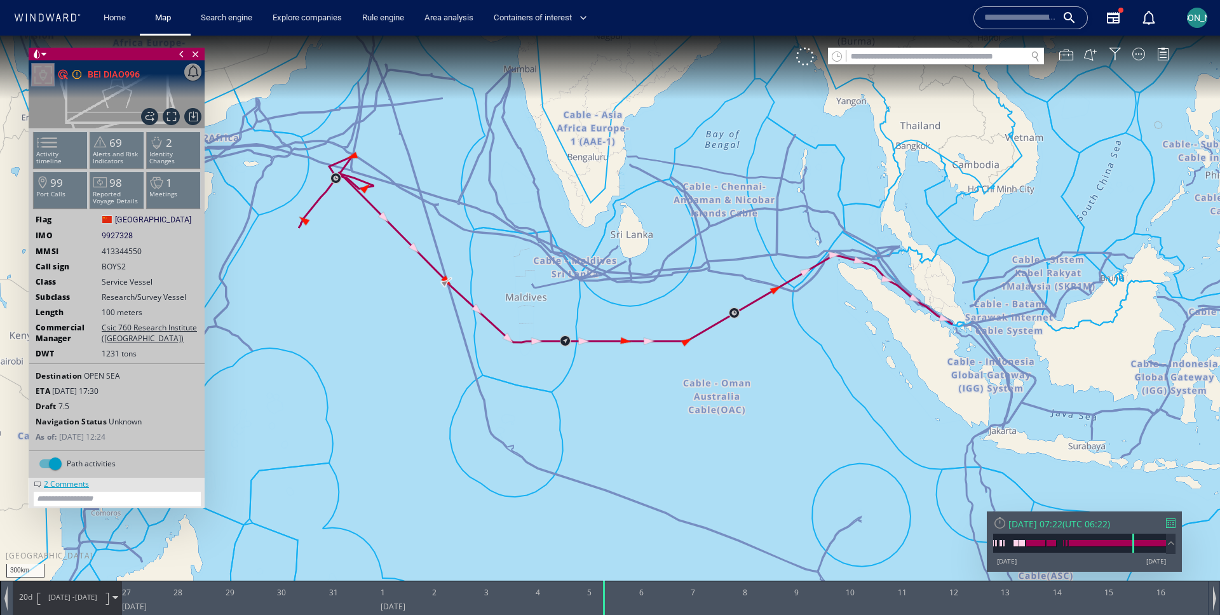
drag, startPoint x: 416, startPoint y: 334, endPoint x: 407, endPoint y: 299, distance: 35.5
click at [407, 299] on canvas "Map" at bounding box center [610, 319] width 1220 height 567
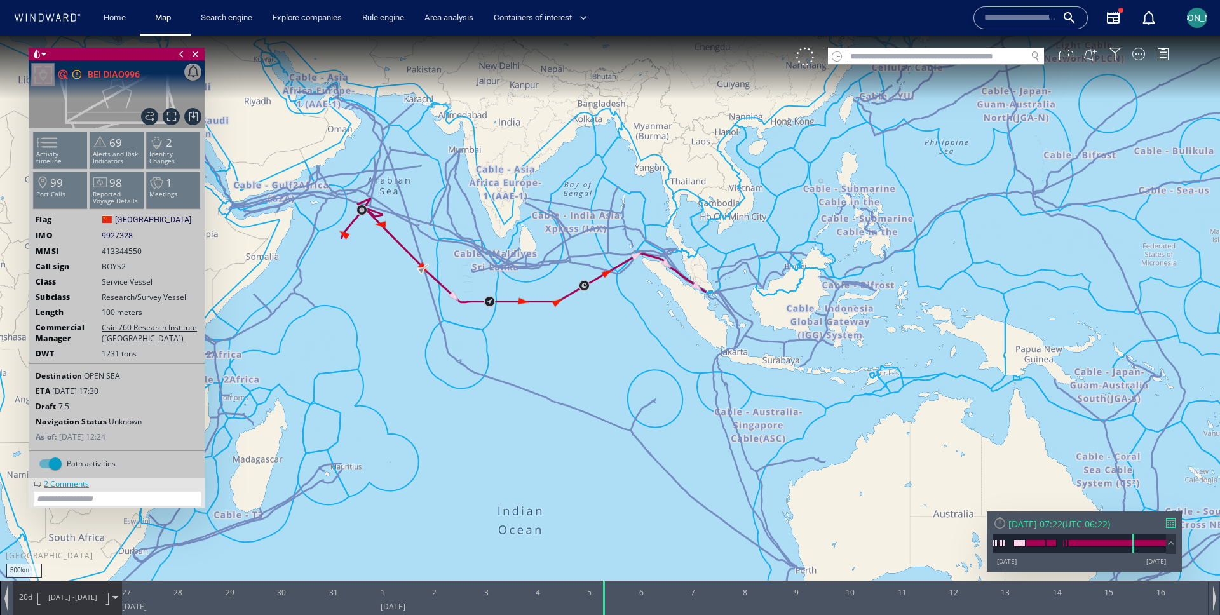
drag, startPoint x: 407, startPoint y: 299, endPoint x: 341, endPoint y: 284, distance: 68.6
click at [340, 284] on canvas "Map" at bounding box center [610, 319] width 1220 height 567
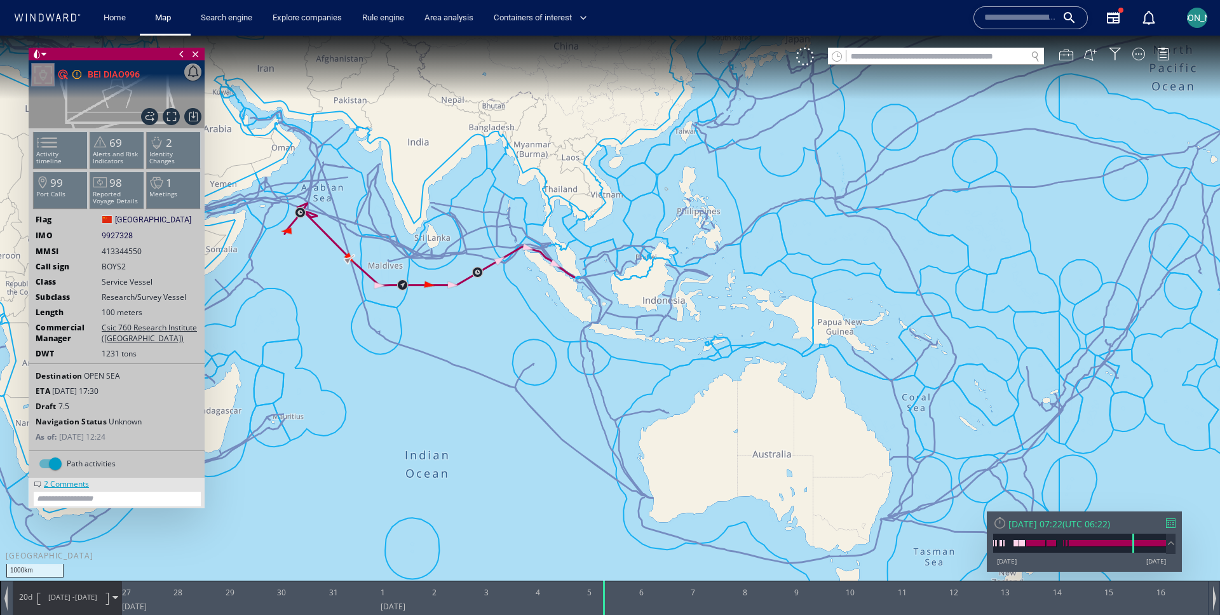
click at [341, 288] on canvas "Map" at bounding box center [610, 319] width 1220 height 567
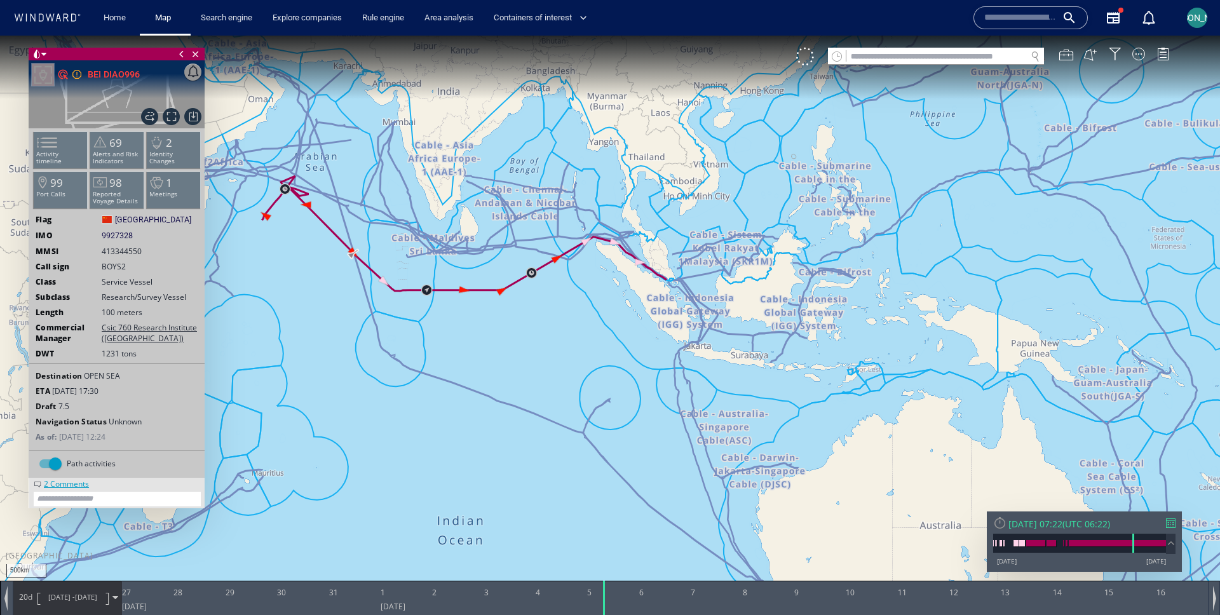
drag, startPoint x: 341, startPoint y: 288, endPoint x: 301, endPoint y: 251, distance: 54.0
click at [301, 250] on canvas "Map" at bounding box center [610, 319] width 1220 height 567
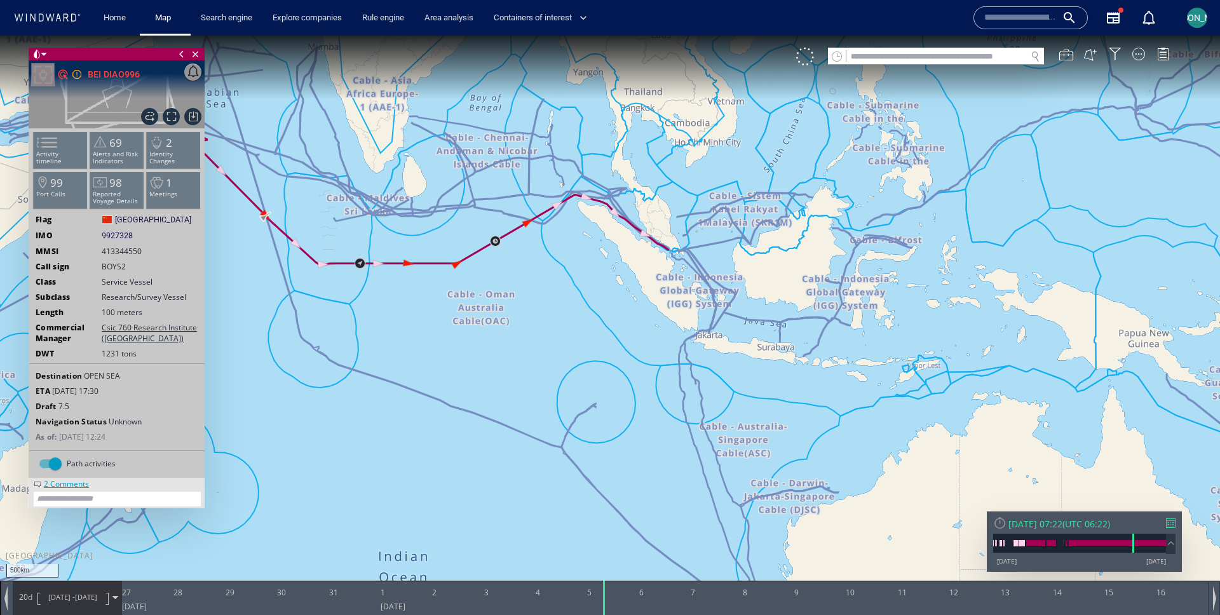
drag, startPoint x: 494, startPoint y: 336, endPoint x: 491, endPoint y: 237, distance: 99.2
click at [491, 237] on canvas "Map" at bounding box center [610, 319] width 1220 height 567
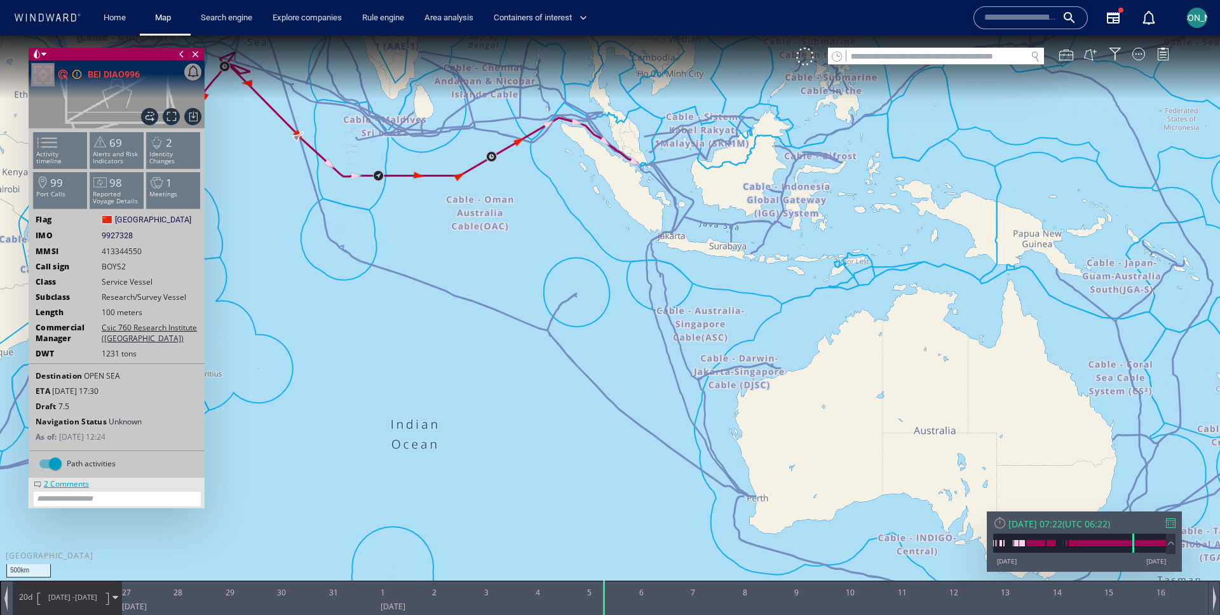
drag, startPoint x: 491, startPoint y: 237, endPoint x: 491, endPoint y: 248, distance: 10.8
click at [491, 248] on canvas "Map" at bounding box center [610, 319] width 1220 height 567
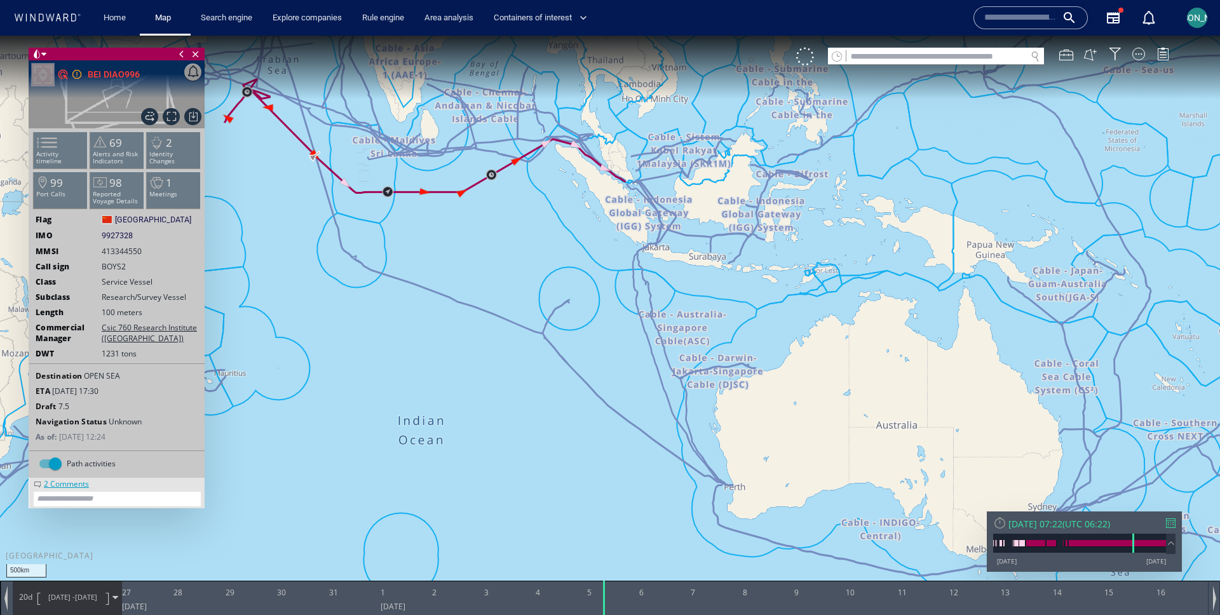
drag, startPoint x: 491, startPoint y: 248, endPoint x: 491, endPoint y: 265, distance: 17.2
click at [491, 265] on canvas "Map" at bounding box center [610, 319] width 1220 height 567
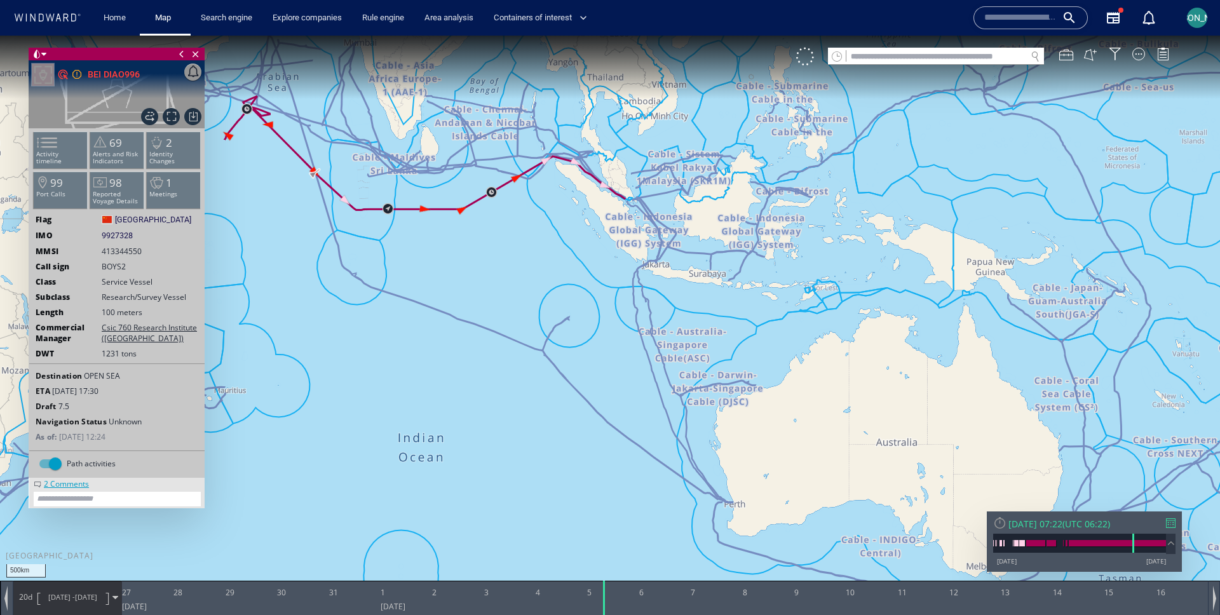
drag, startPoint x: 407, startPoint y: 259, endPoint x: 424, endPoint y: 302, distance: 45.7
click at [424, 302] on canvas "Map" at bounding box center [610, 319] width 1220 height 567
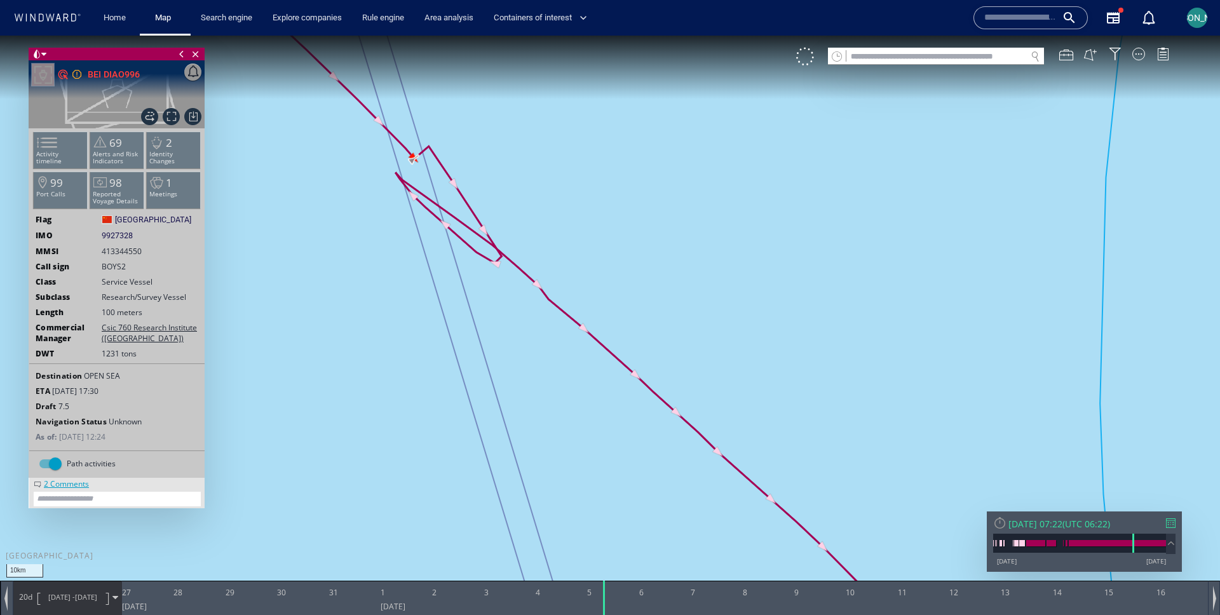
drag, startPoint x: 339, startPoint y: 215, endPoint x: 311, endPoint y: 310, distance: 98.6
click at [311, 310] on canvas "Map" at bounding box center [610, 319] width 1220 height 567
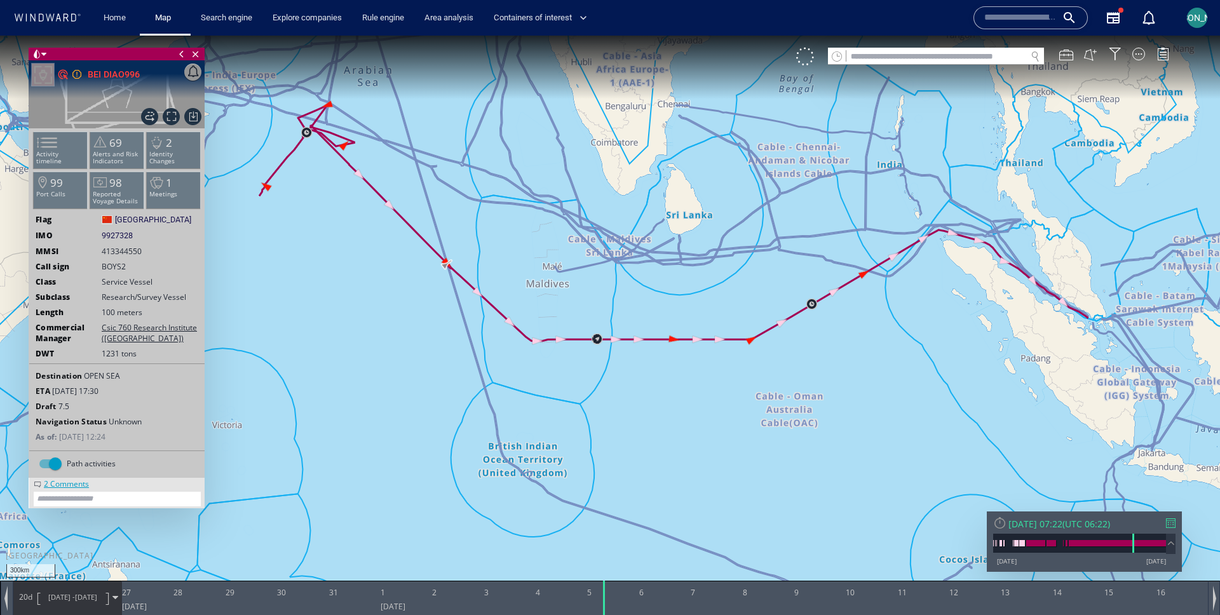
drag, startPoint x: 615, startPoint y: 417, endPoint x: 473, endPoint y: 306, distance: 180.7
click at [473, 306] on canvas "Map" at bounding box center [610, 319] width 1220 height 567
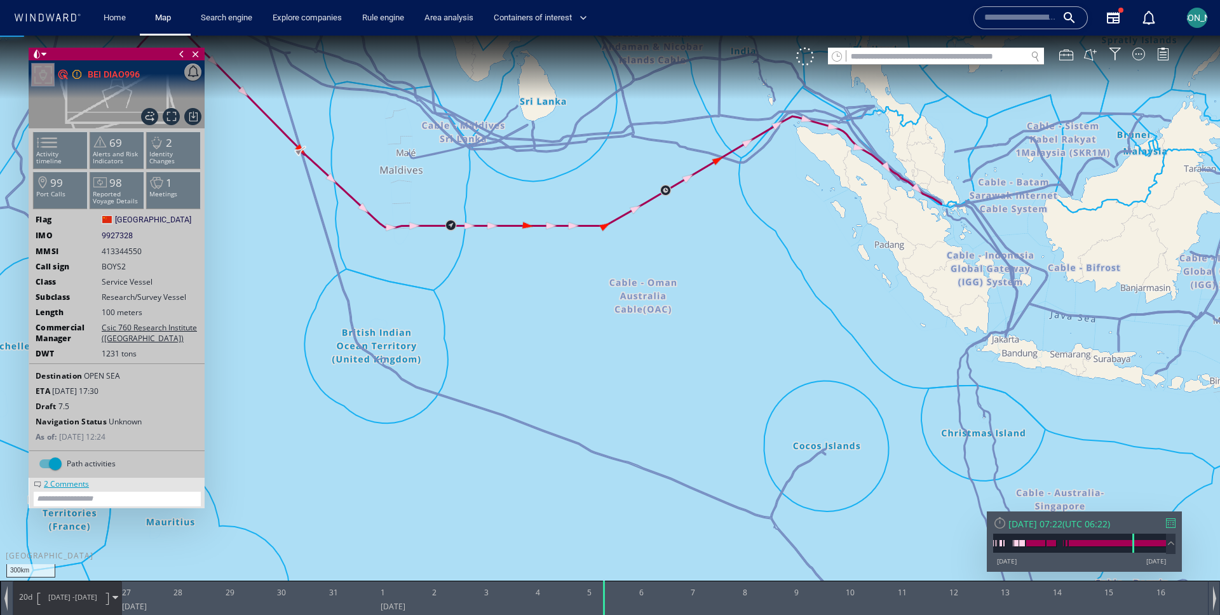
drag, startPoint x: 653, startPoint y: 418, endPoint x: 489, endPoint y: 264, distance: 224.9
click at [489, 264] on canvas "Map" at bounding box center [610, 319] width 1220 height 567
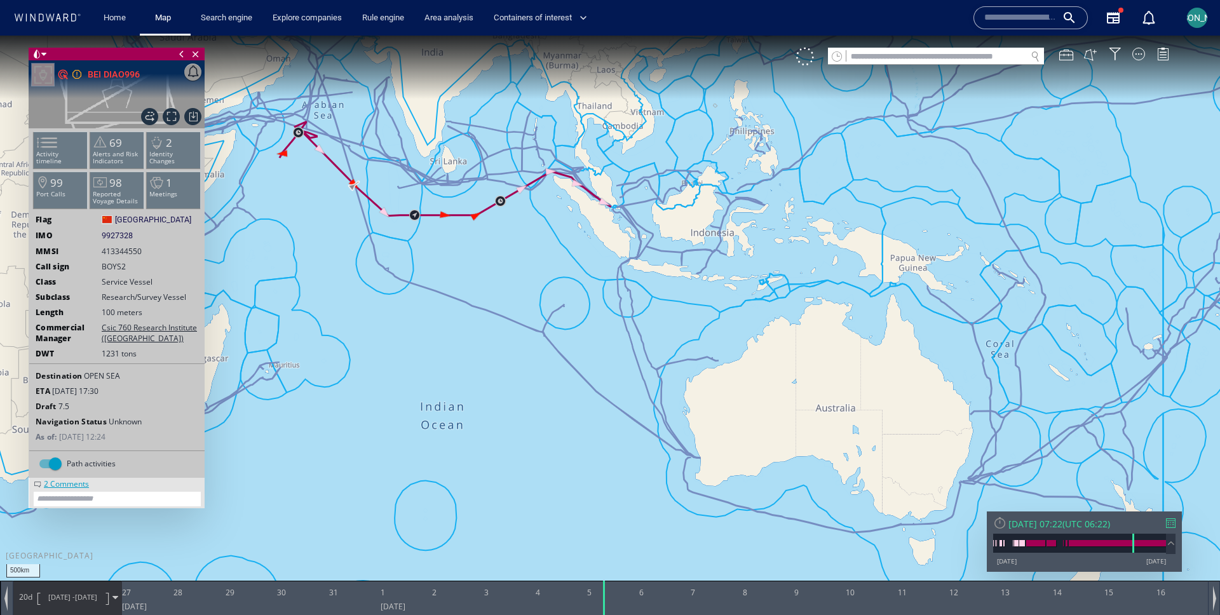
drag, startPoint x: 511, startPoint y: 277, endPoint x: 551, endPoint y: 373, distance: 104.0
click at [551, 373] on canvas "Map" at bounding box center [610, 319] width 1220 height 567
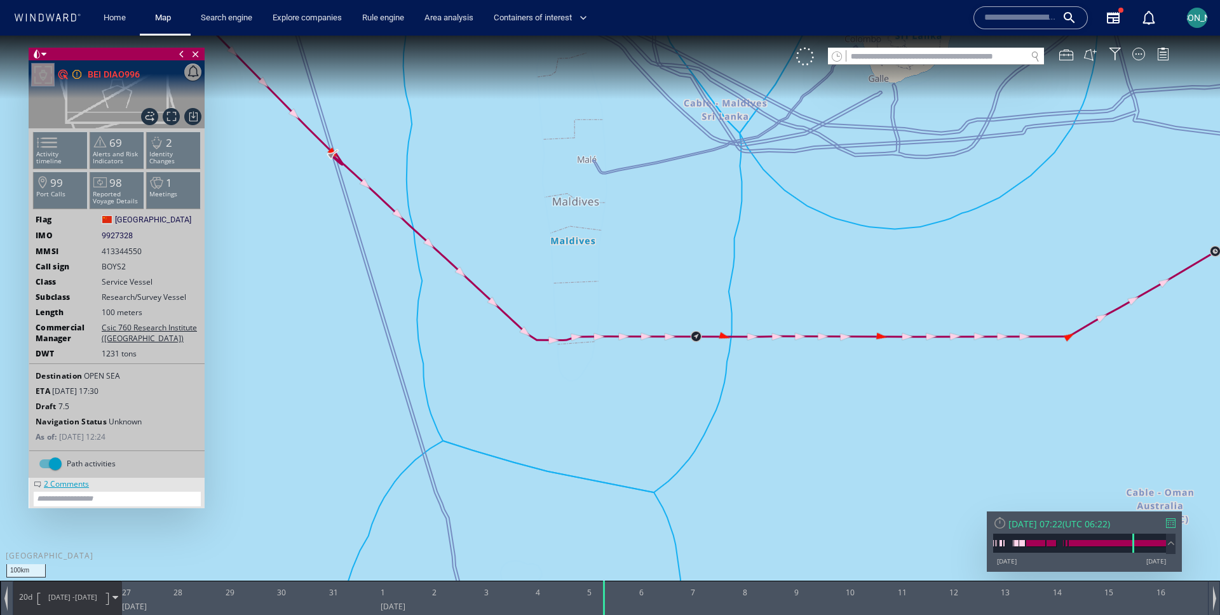
drag, startPoint x: 367, startPoint y: 343, endPoint x: 322, endPoint y: 104, distance: 243.1
click at [322, 104] on canvas "Map" at bounding box center [610, 319] width 1220 height 567
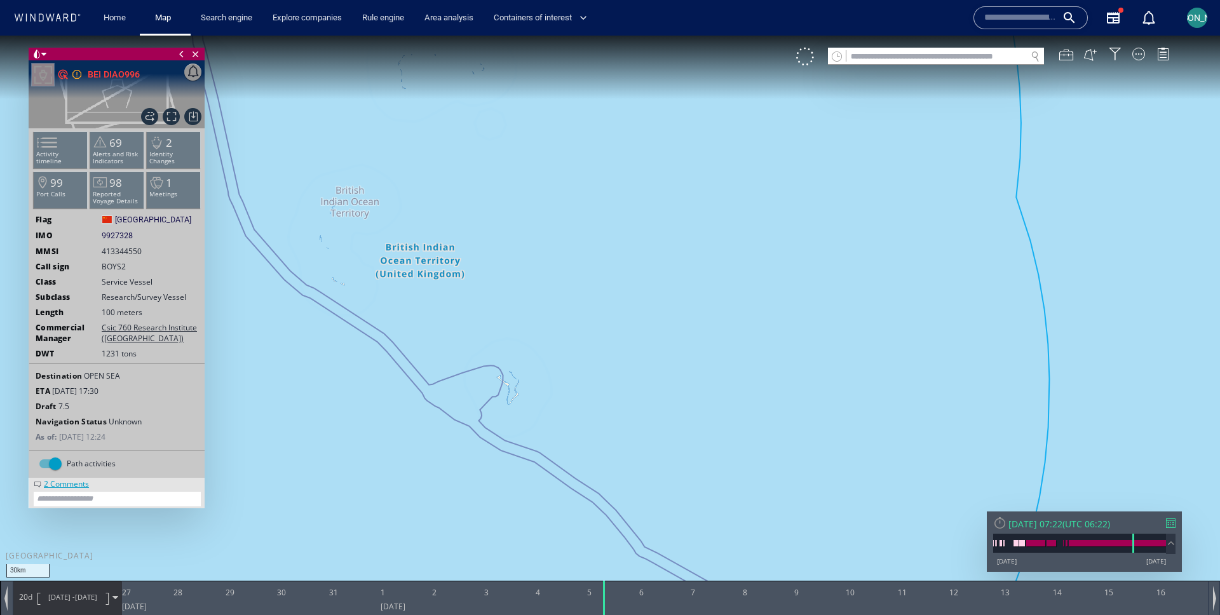
drag, startPoint x: 392, startPoint y: 366, endPoint x: 512, endPoint y: 475, distance: 162.4
click at [512, 475] on canvas "Map" at bounding box center [610, 319] width 1220 height 567
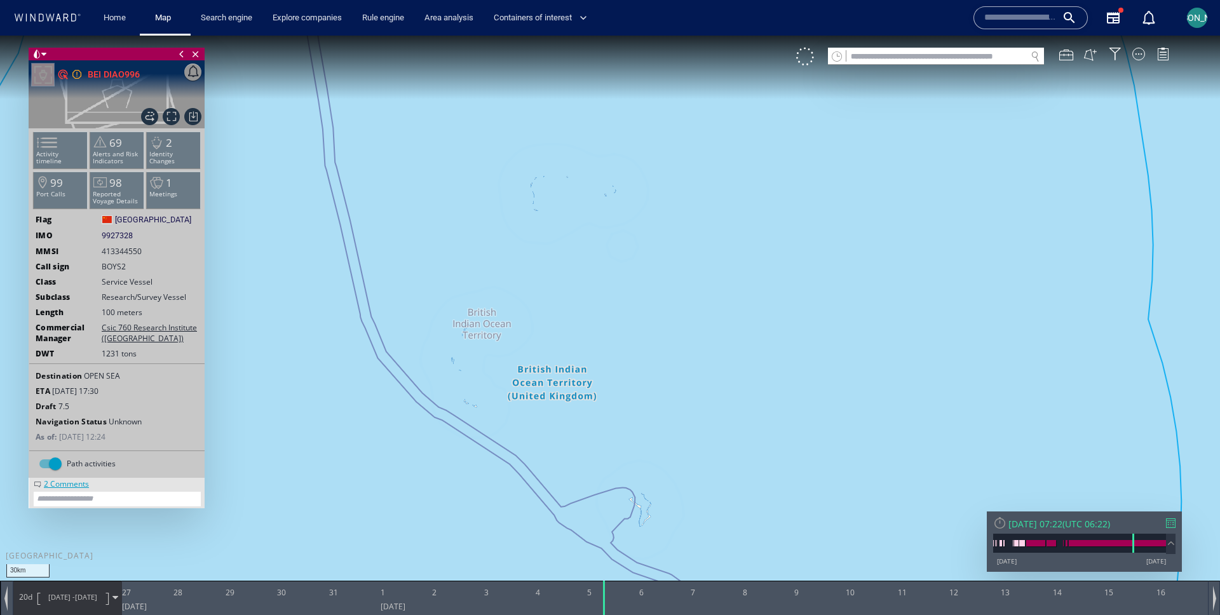
drag, startPoint x: 386, startPoint y: 198, endPoint x: 425, endPoint y: 459, distance: 263.4
click at [422, 454] on canvas "Map" at bounding box center [610, 319] width 1220 height 567
drag, startPoint x: 289, startPoint y: 203, endPoint x: 427, endPoint y: 404, distance: 242.8
click at [424, 400] on canvas "Map" at bounding box center [610, 319] width 1220 height 567
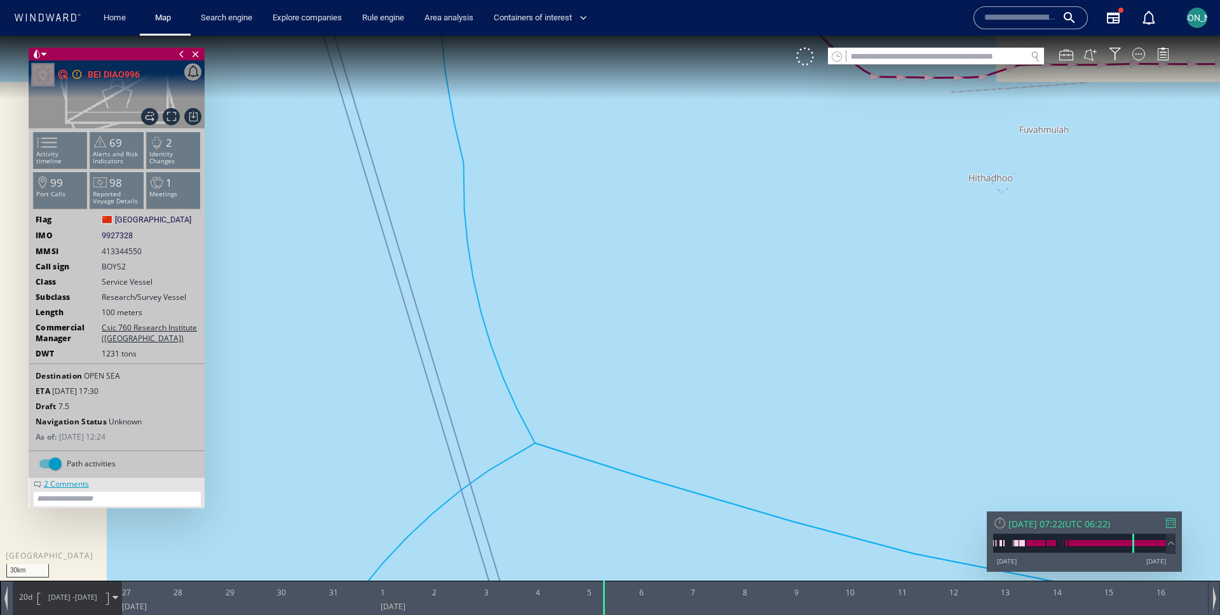
drag, startPoint x: 333, startPoint y: 179, endPoint x: 400, endPoint y: 405, distance: 235.3
click at [395, 393] on canvas "Map" at bounding box center [610, 319] width 1220 height 567
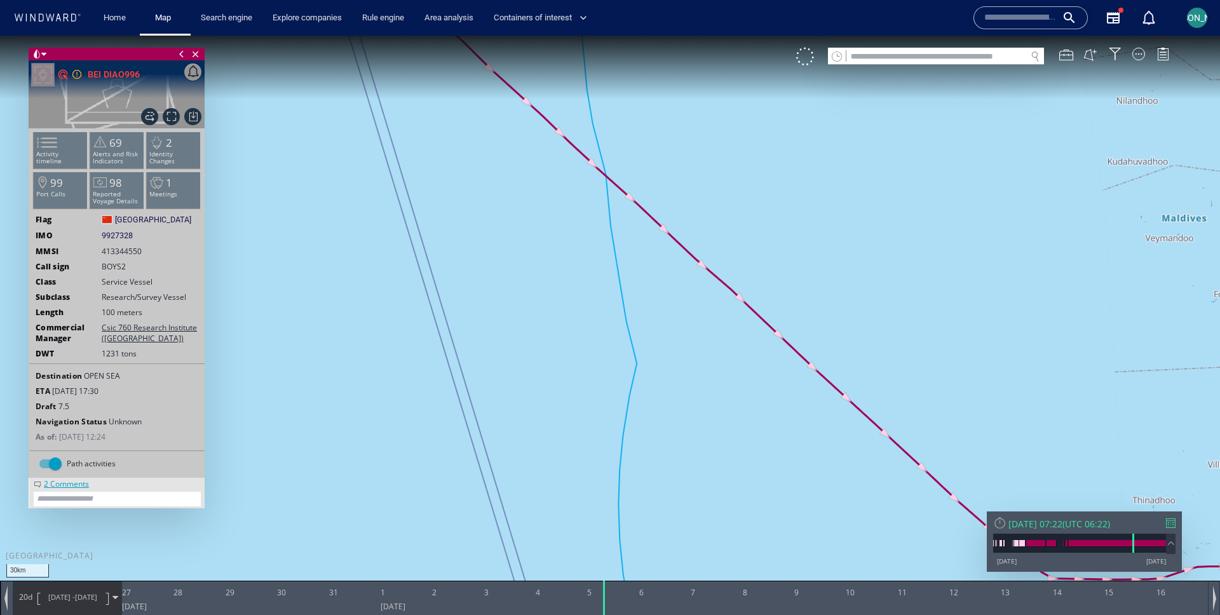
drag, startPoint x: 322, startPoint y: 219, endPoint x: 379, endPoint y: 432, distance: 221.1
click at [379, 431] on canvas "Map" at bounding box center [610, 319] width 1220 height 567
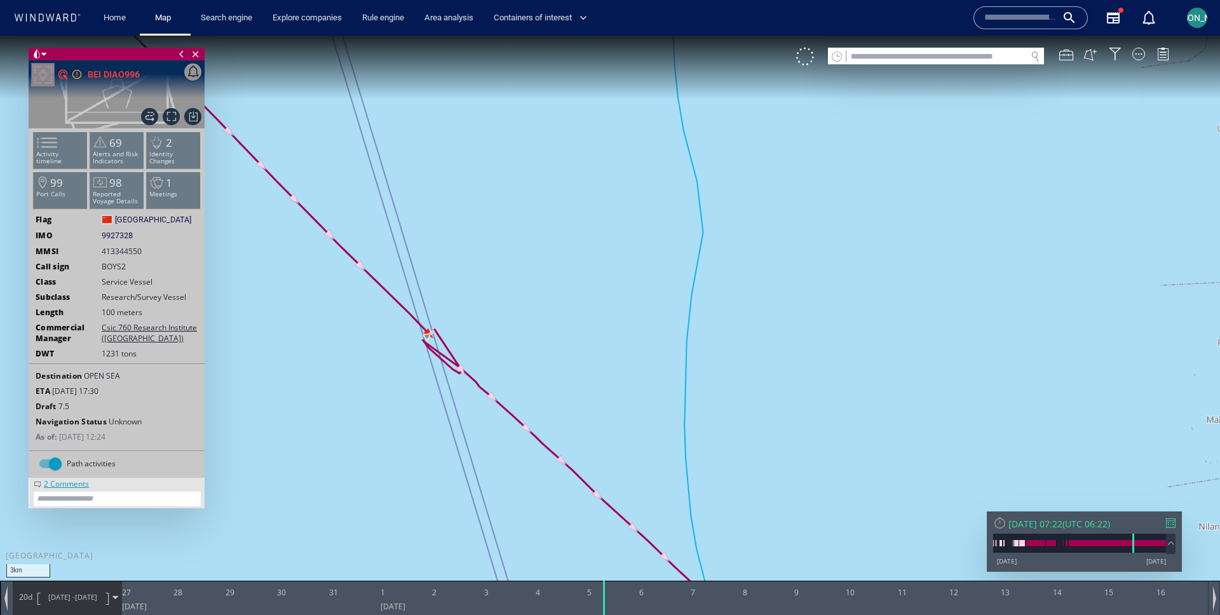
drag, startPoint x: 380, startPoint y: 179, endPoint x: 410, endPoint y: 267, distance: 93.3
click at [410, 267] on canvas "Map" at bounding box center [610, 319] width 1220 height 567
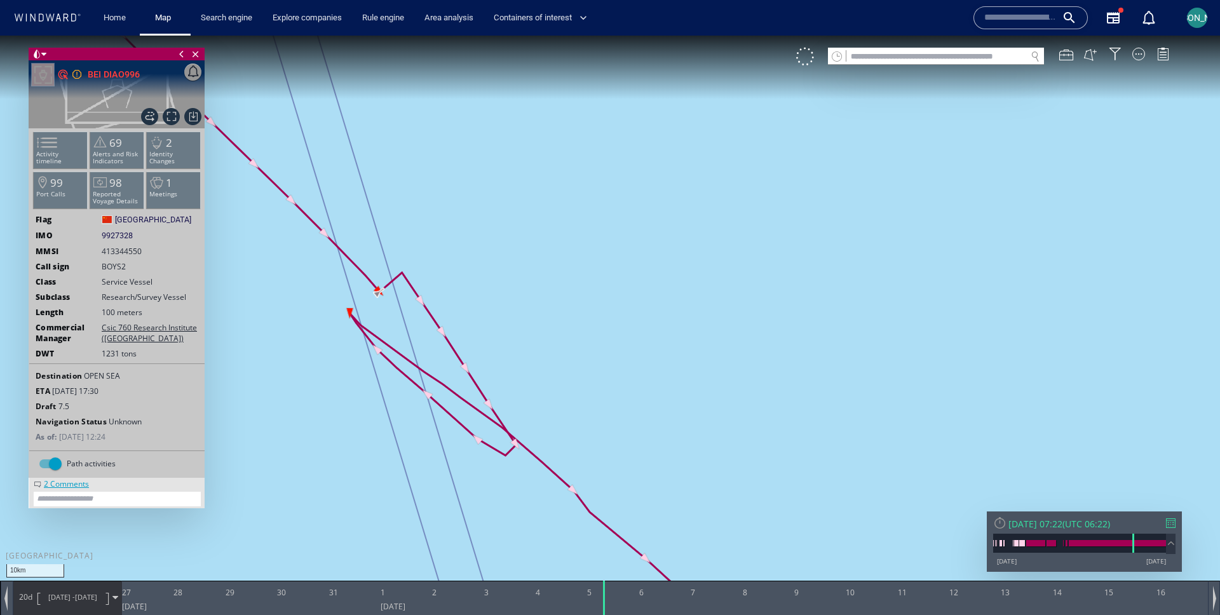
drag, startPoint x: 384, startPoint y: 285, endPoint x: 390, endPoint y: 315, distance: 30.4
click at [390, 315] on canvas "Map" at bounding box center [610, 319] width 1220 height 567
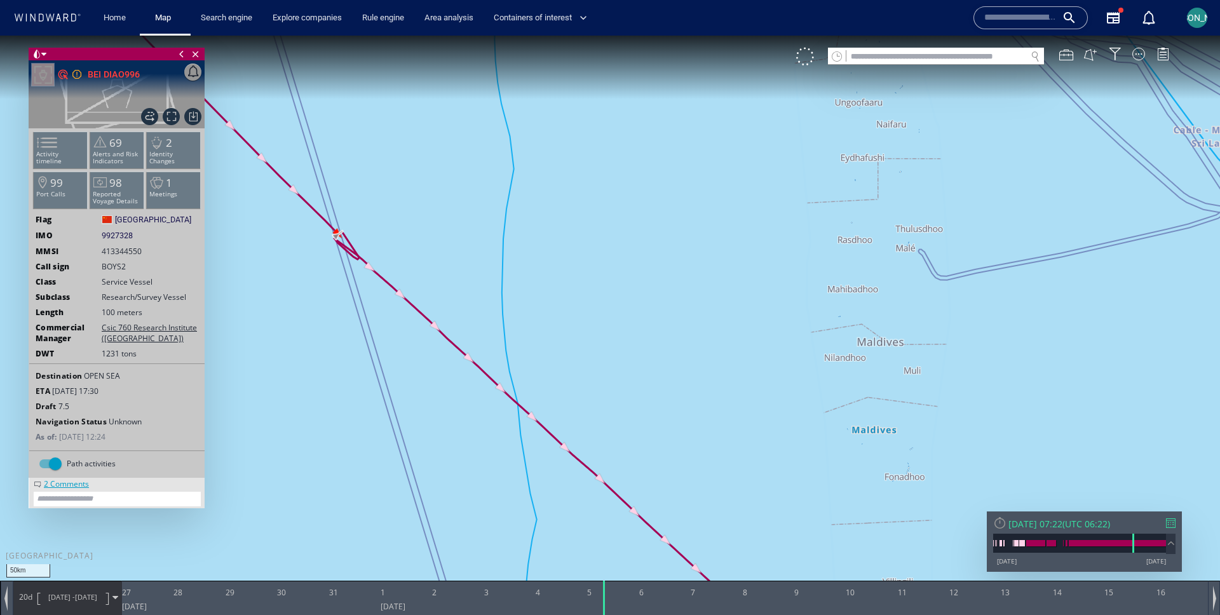
drag, startPoint x: 570, startPoint y: 386, endPoint x: 515, endPoint y: 304, distance: 98.9
click at [515, 304] on canvas "Map" at bounding box center [610, 319] width 1220 height 567
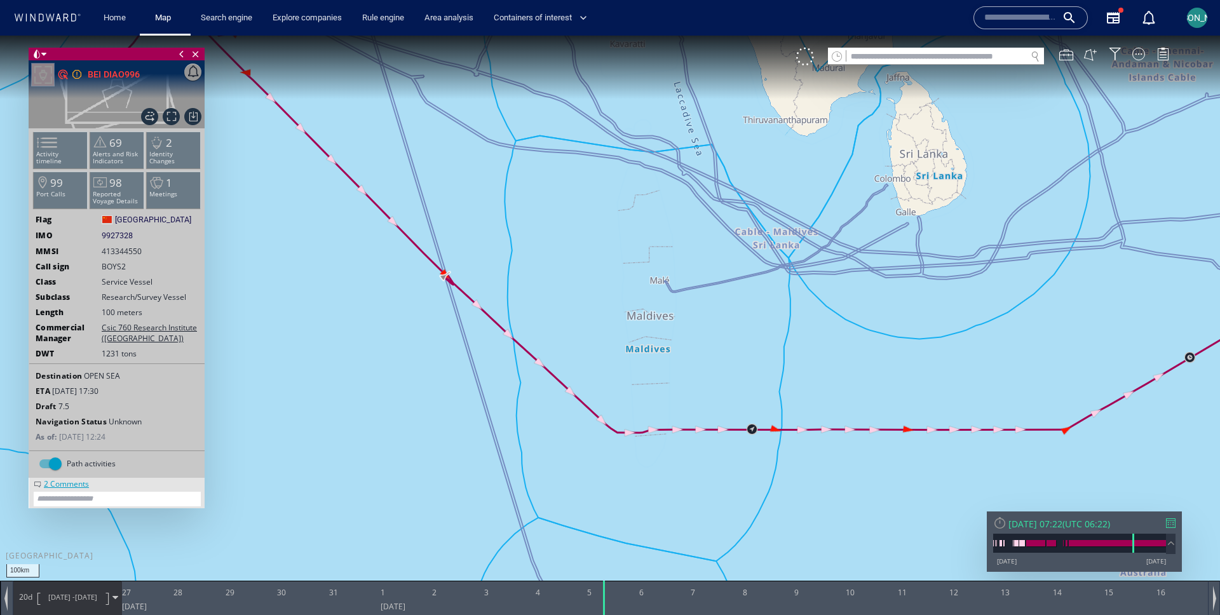
drag, startPoint x: 526, startPoint y: 301, endPoint x: 464, endPoint y: 274, distance: 67.2
click at [464, 274] on canvas "Map" at bounding box center [610, 319] width 1220 height 567
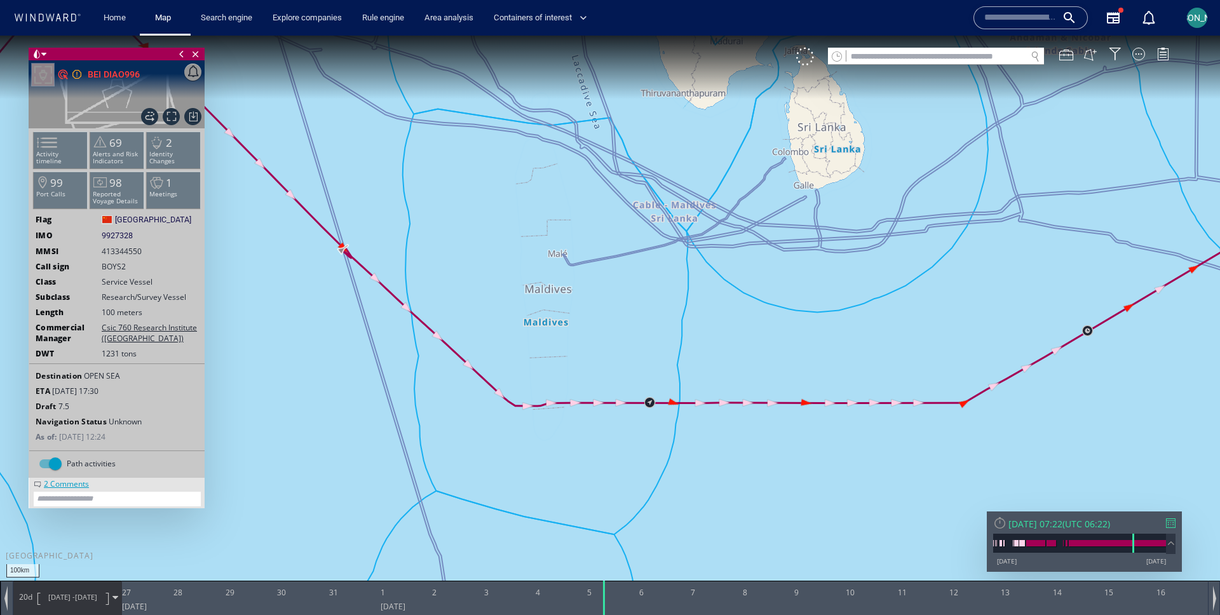
drag, startPoint x: 432, startPoint y: 266, endPoint x: 393, endPoint y: 266, distance: 39.4
click at [392, 266] on canvas "Map" at bounding box center [610, 319] width 1220 height 567
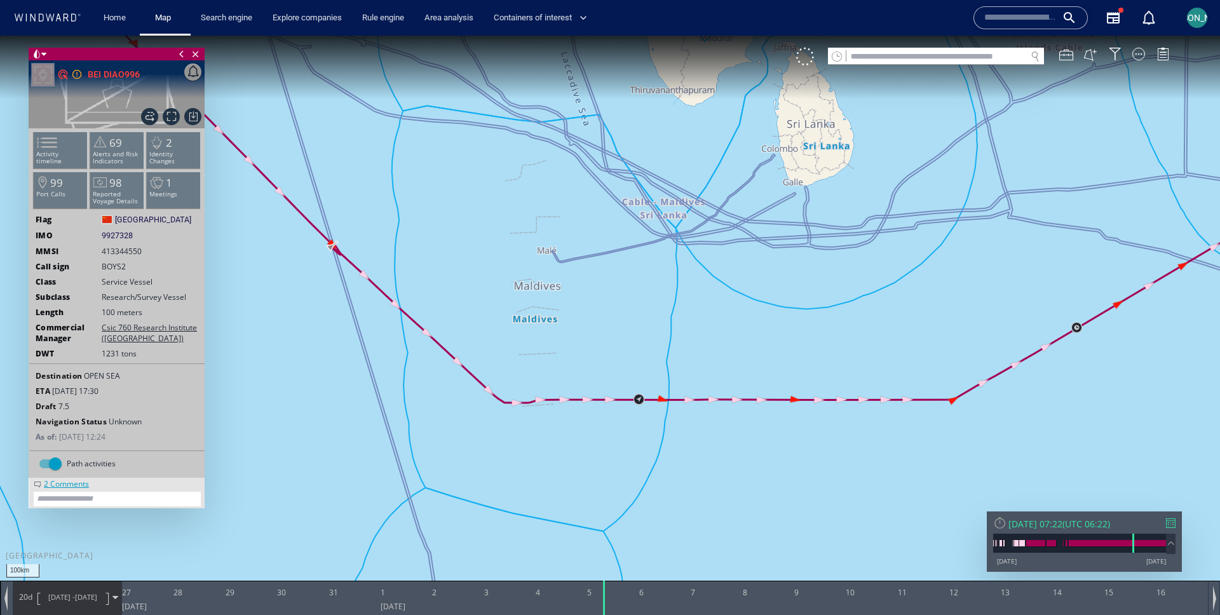
drag, startPoint x: 275, startPoint y: 294, endPoint x: 236, endPoint y: 276, distance: 42.9
click at [236, 276] on canvas "Map" at bounding box center [610, 319] width 1220 height 567
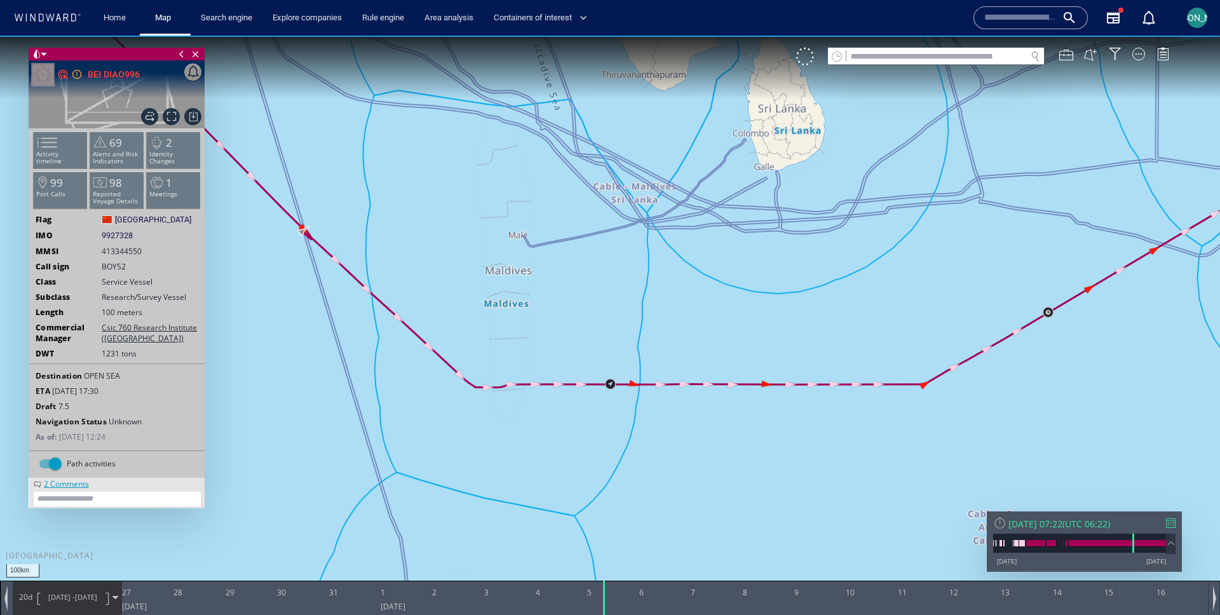
drag, startPoint x: 564, startPoint y: 469, endPoint x: 552, endPoint y: 455, distance: 18.5
click at [552, 455] on canvas "Map" at bounding box center [610, 319] width 1220 height 567
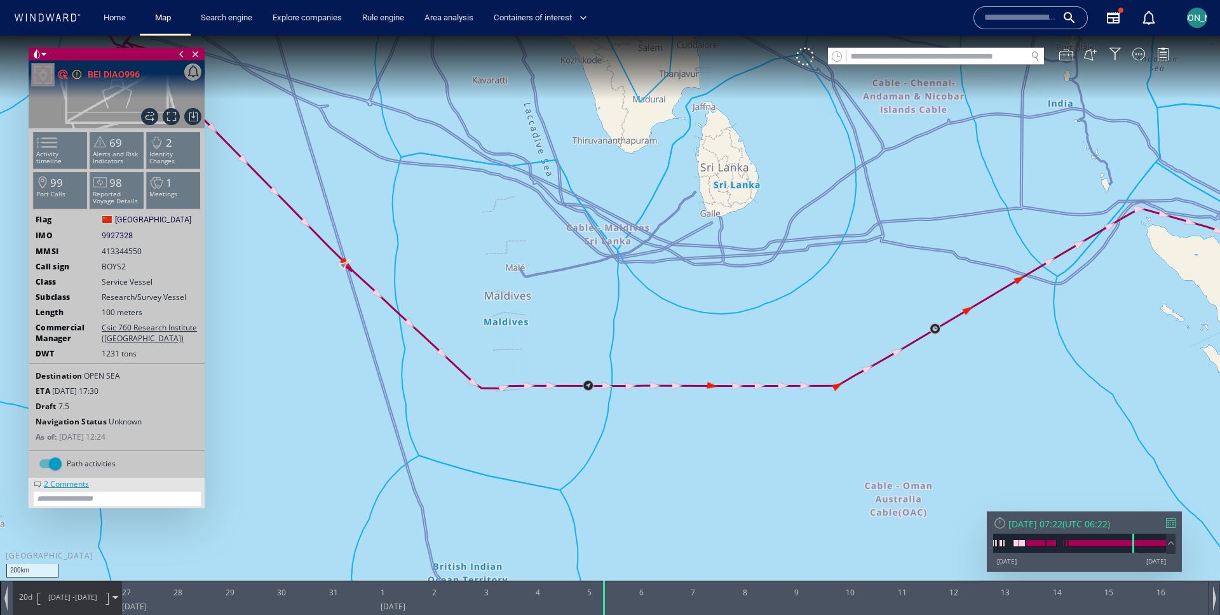
drag, startPoint x: 603, startPoint y: 508, endPoint x: 524, endPoint y: 429, distance: 111.0
click at [524, 428] on canvas "Map" at bounding box center [610, 319] width 1220 height 567
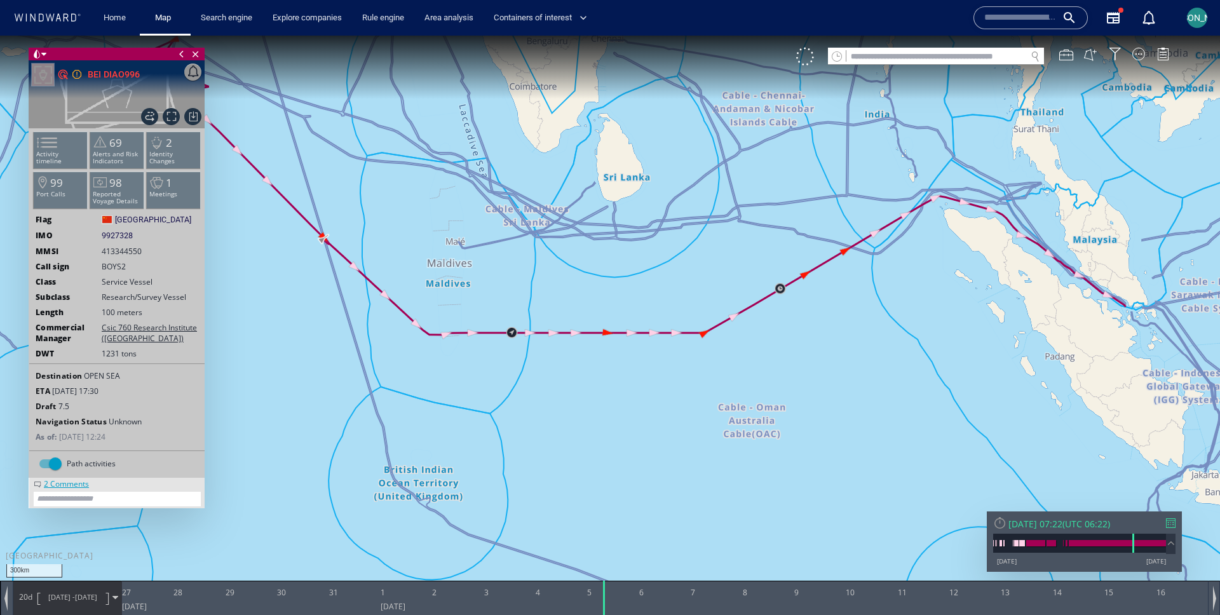
drag, startPoint x: 524, startPoint y: 429, endPoint x: 462, endPoint y: 339, distance: 109.2
click at [461, 339] on canvas "Map" at bounding box center [610, 319] width 1220 height 567
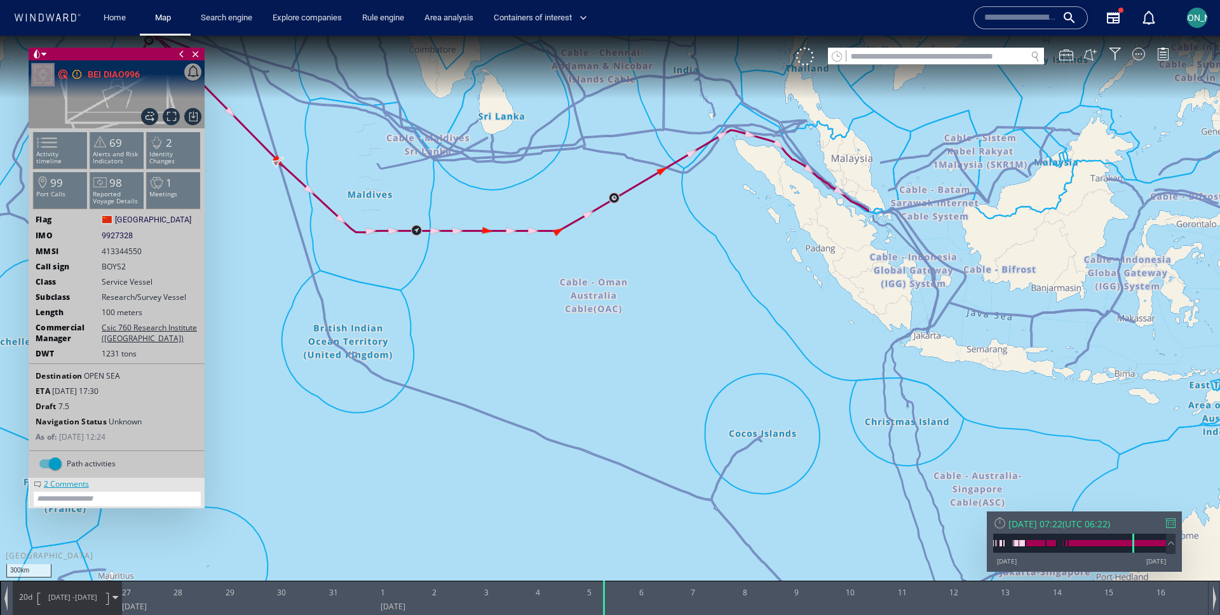
drag, startPoint x: 488, startPoint y: 362, endPoint x: 428, endPoint y: 298, distance: 87.7
click at [427, 298] on canvas "Map" at bounding box center [610, 319] width 1220 height 567
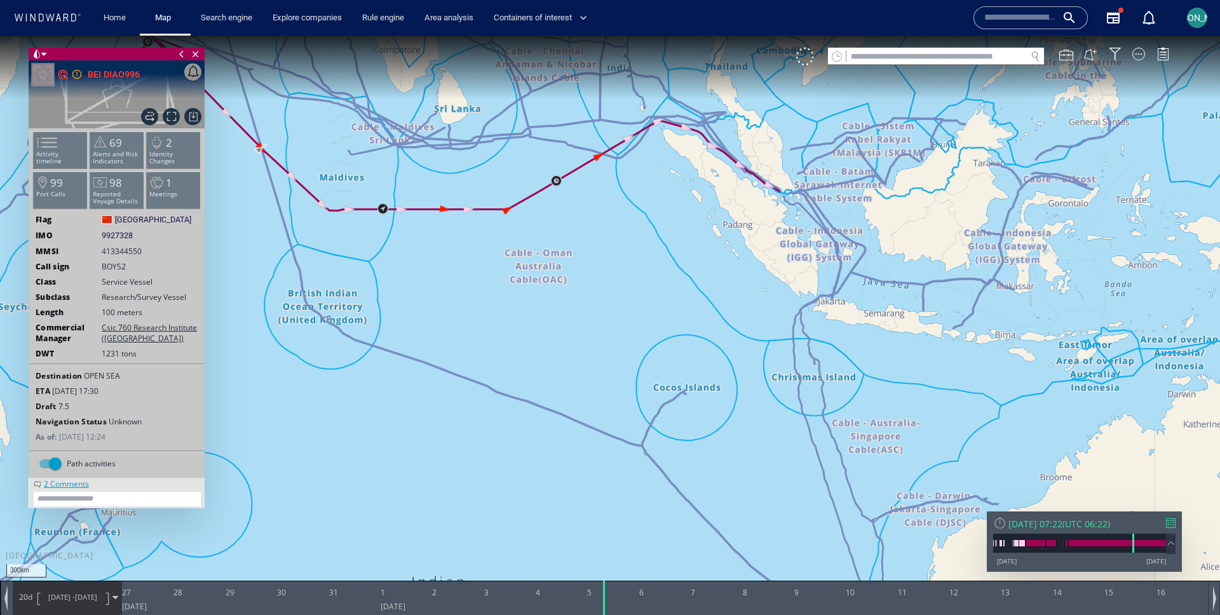
drag, startPoint x: 431, startPoint y: 301, endPoint x: 374, endPoint y: 277, distance: 62.1
click at [373, 277] on canvas "Map" at bounding box center [610, 319] width 1220 height 567
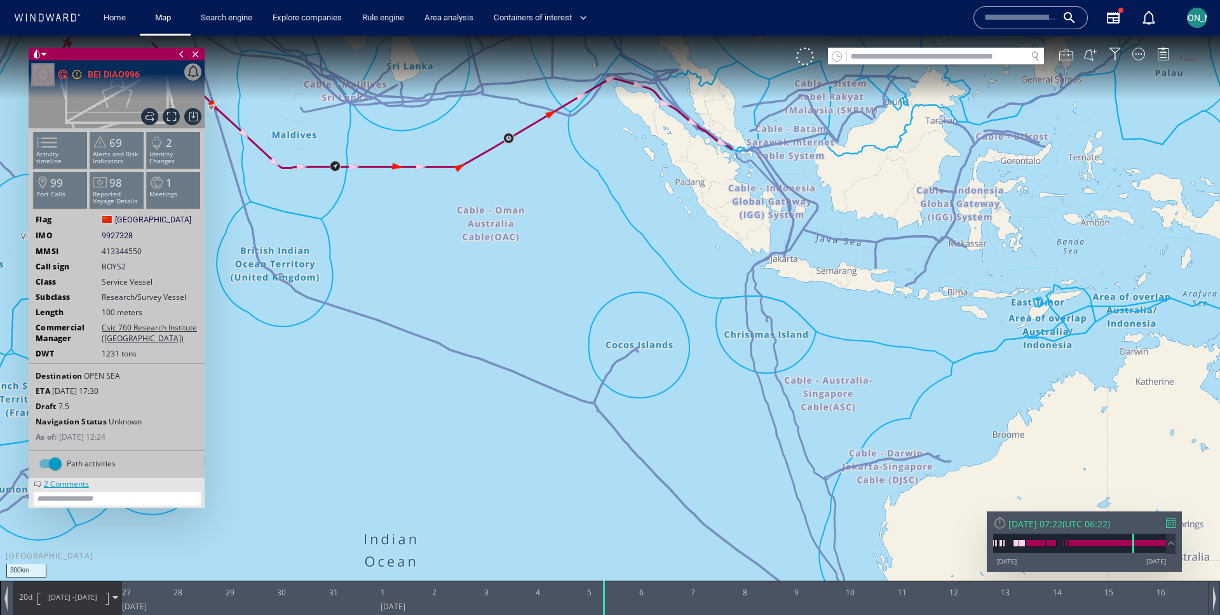
drag, startPoint x: 439, startPoint y: 325, endPoint x: 436, endPoint y: 294, distance: 31.3
click at [436, 294] on canvas "Map" at bounding box center [610, 319] width 1220 height 567
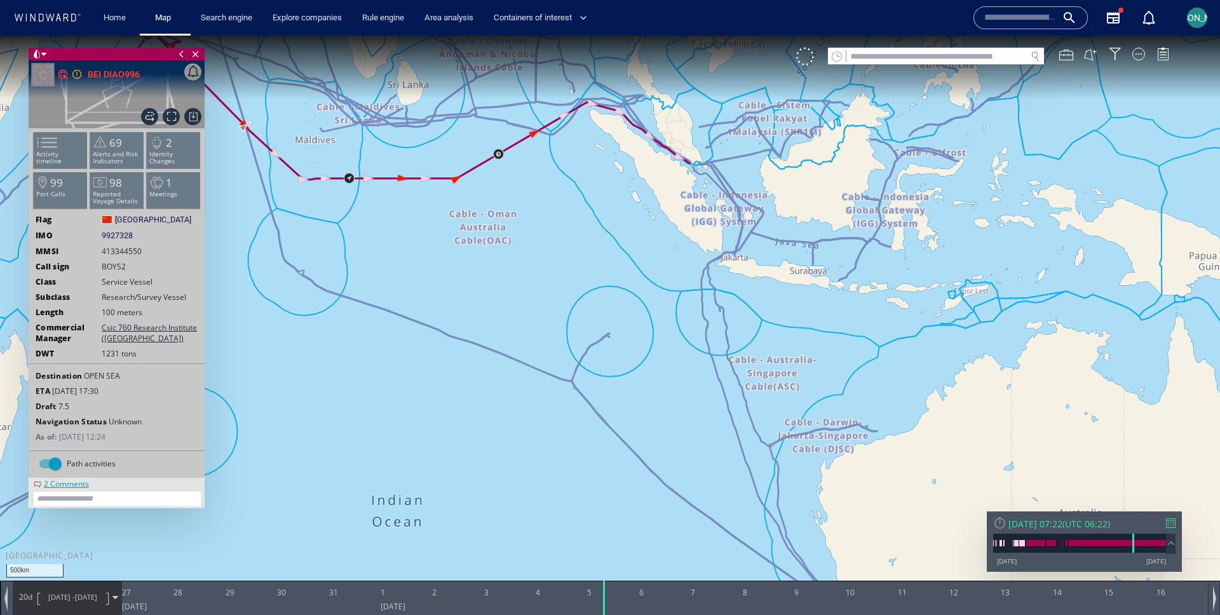
drag, startPoint x: 496, startPoint y: 320, endPoint x: 496, endPoint y: 309, distance: 11.4
click at [496, 309] on canvas "Map" at bounding box center [610, 319] width 1220 height 567
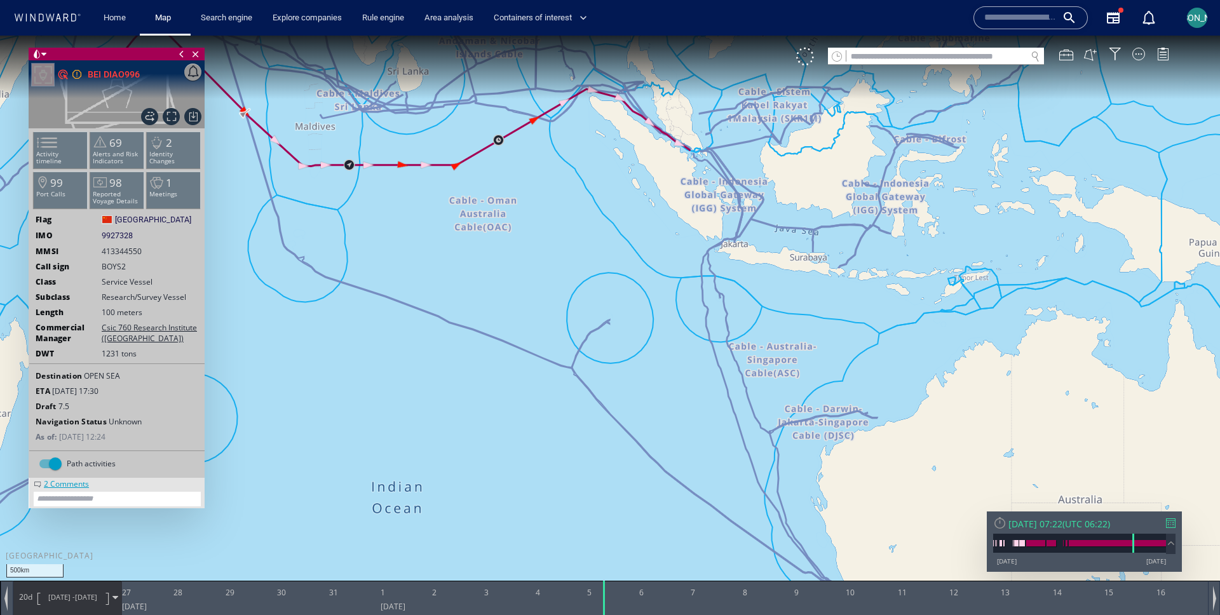
drag, startPoint x: 496, startPoint y: 306, endPoint x: 496, endPoint y: 388, distance: 82.0
click at [496, 388] on canvas "Map" at bounding box center [610, 319] width 1220 height 567
